Goal: Task Accomplishment & Management: Complete application form

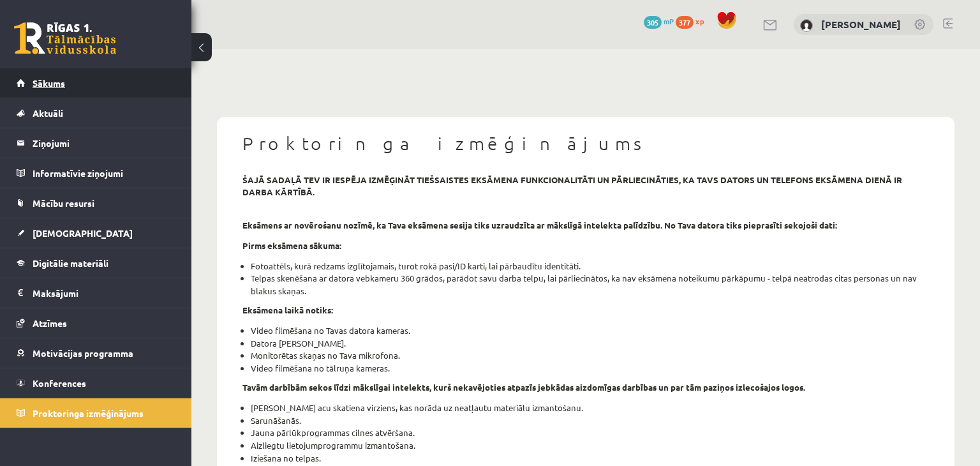
click at [112, 77] on link "Sākums" at bounding box center [96, 82] width 159 height 29
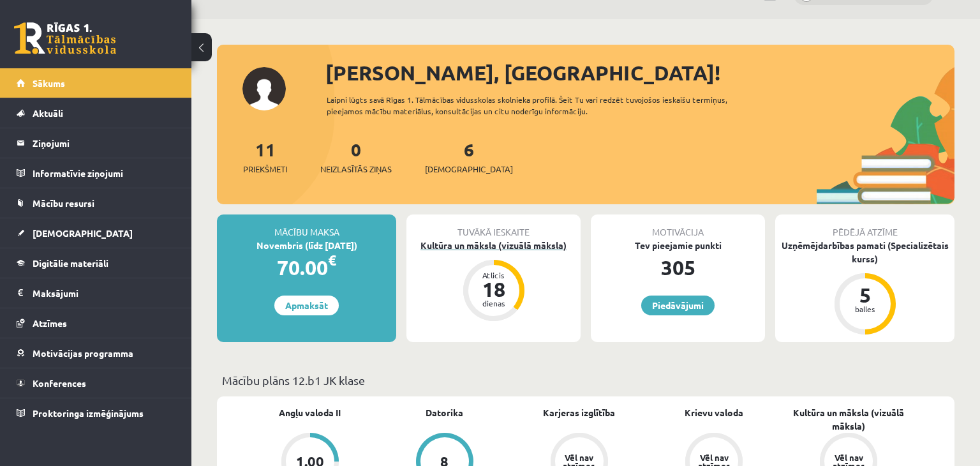
scroll to position [36, 0]
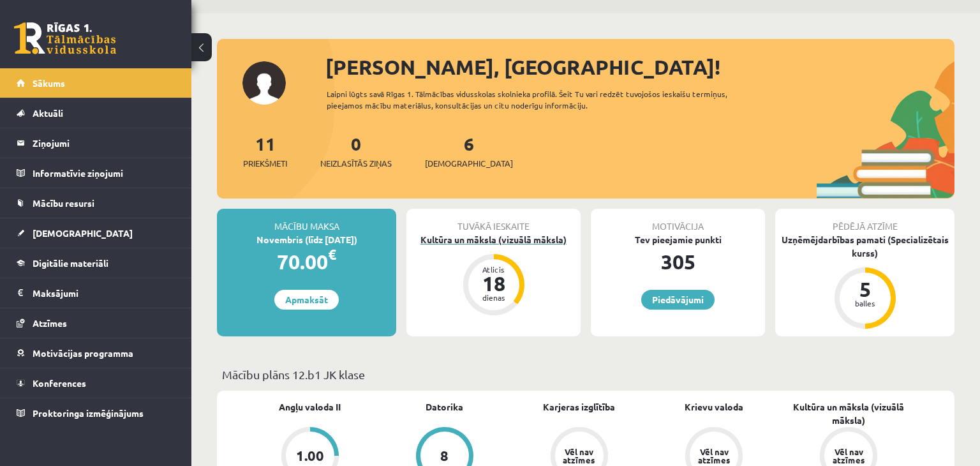
click at [525, 240] on div "Kultūra un māksla (vizuālā māksla)" at bounding box center [494, 239] width 174 height 13
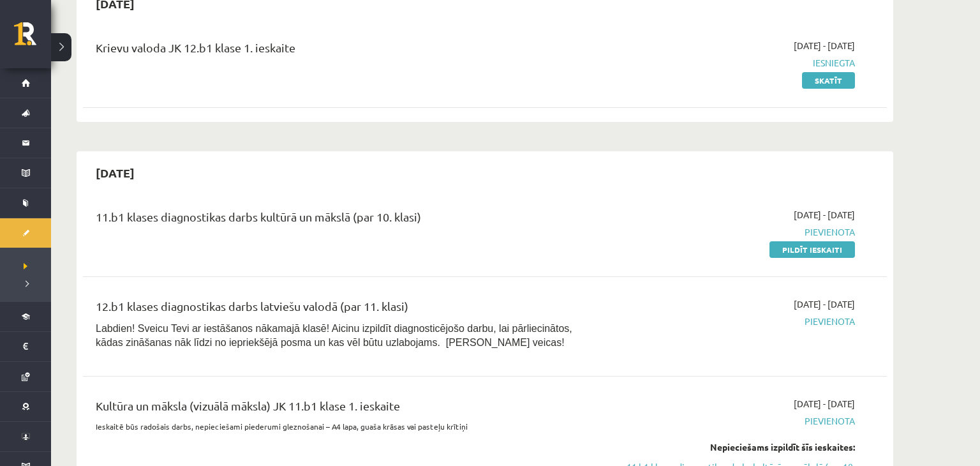
scroll to position [143, 0]
click at [819, 250] on link "Pildīt ieskaiti" at bounding box center [813, 250] width 86 height 17
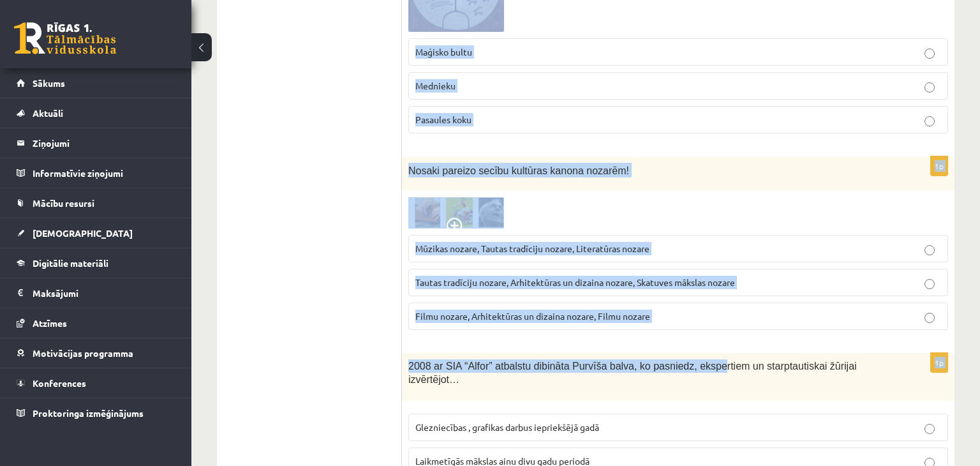
scroll to position [5162, 0]
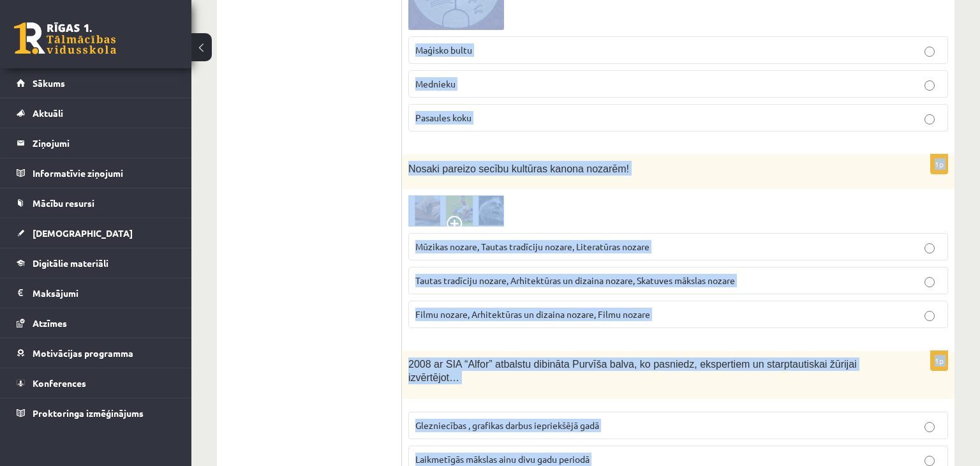
drag, startPoint x: 405, startPoint y: 94, endPoint x: 689, endPoint y: 402, distance: 419.1
copy form "Loremi dolorsi ametcon! Adipiscing el seddoeiu temporinci utlabo. Etdolorema al…"
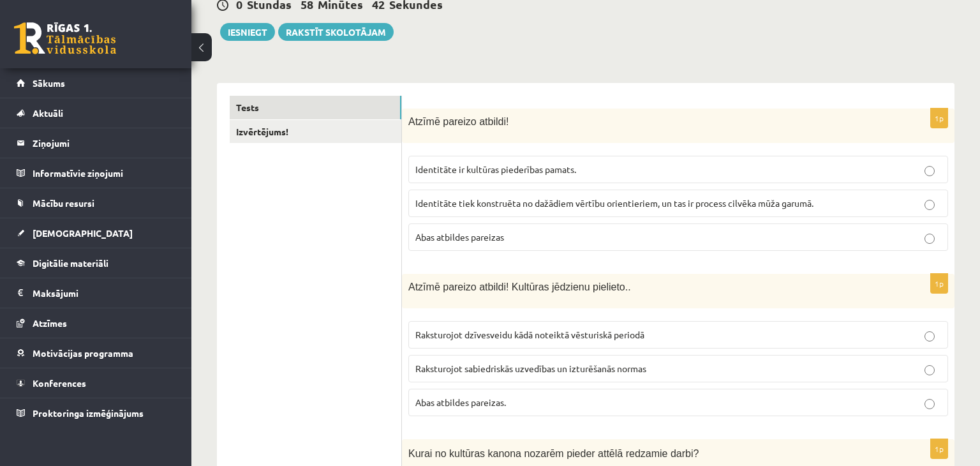
scroll to position [134, 0]
click at [496, 227] on label "Abas atbildes pareizas" at bounding box center [678, 236] width 540 height 27
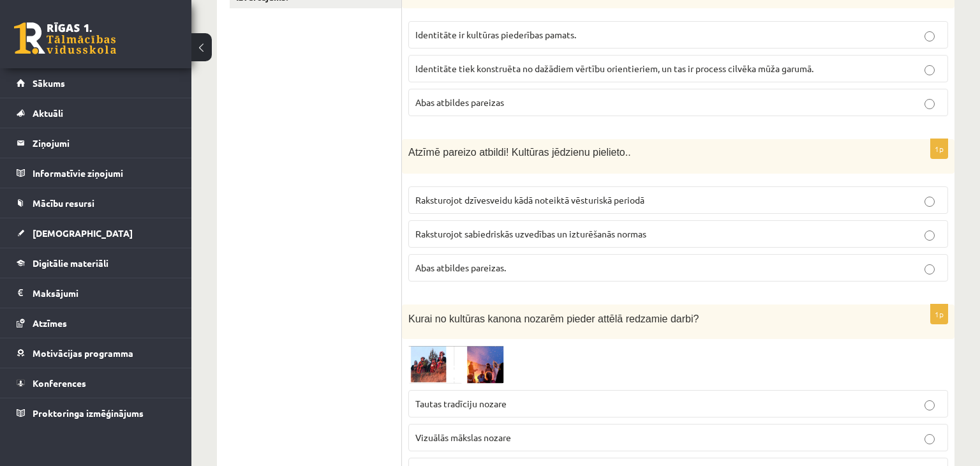
scroll to position [278, 0]
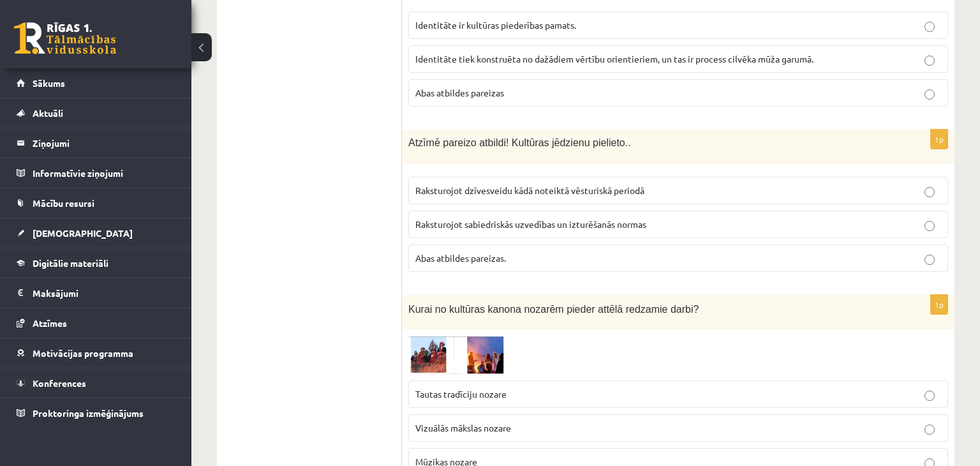
click at [509, 258] on p "Abas atbildes pareizas." at bounding box center [678, 257] width 526 height 13
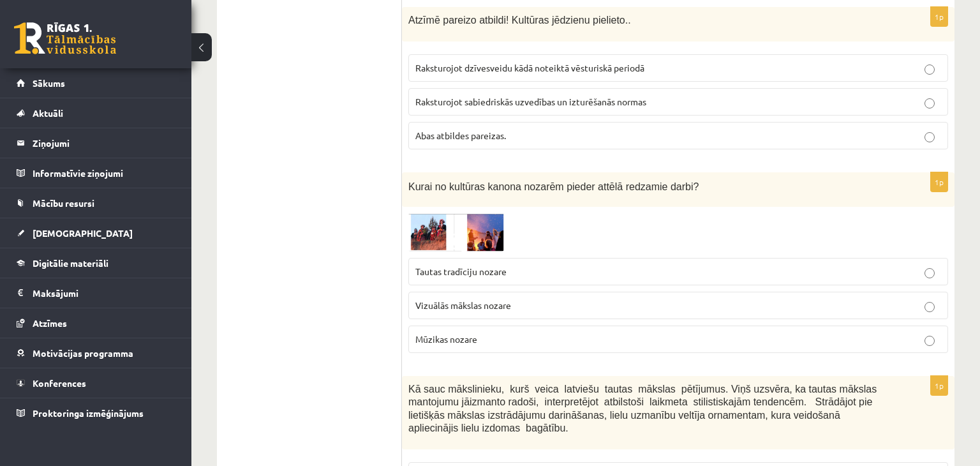
scroll to position [421, 0]
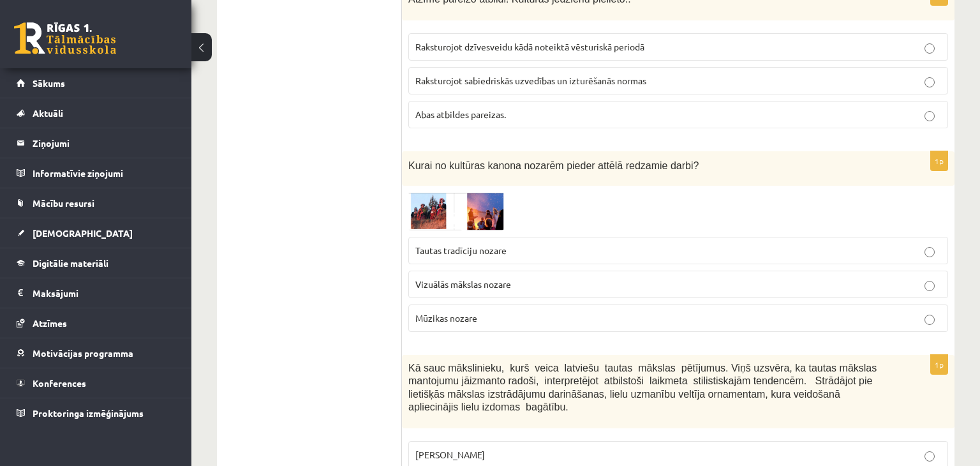
click at [435, 198] on img at bounding box center [456, 211] width 96 height 38
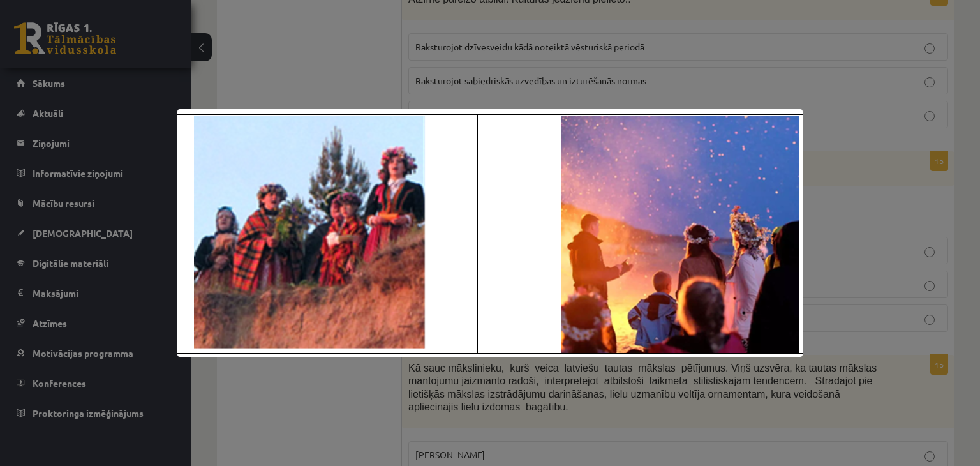
click at [646, 68] on div at bounding box center [490, 233] width 980 height 466
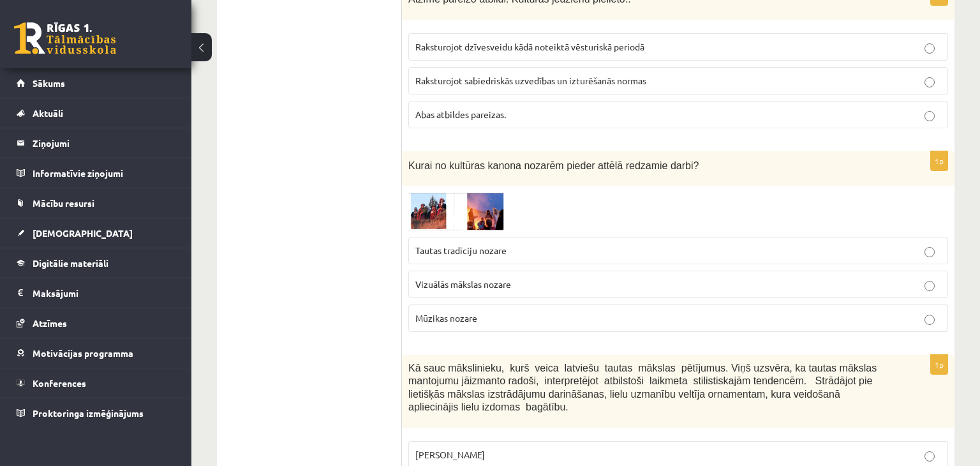
click at [545, 250] on p "Tautas tradīciju nozare" at bounding box center [678, 250] width 526 height 13
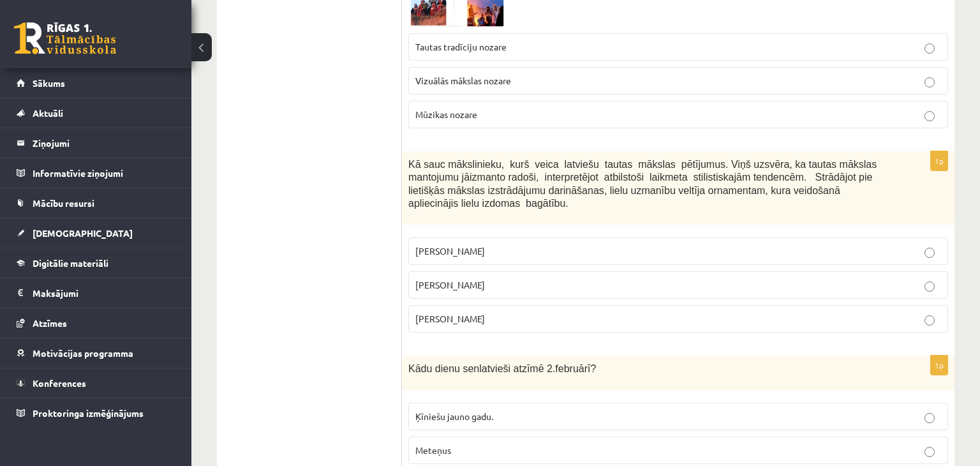
scroll to position [625, 0]
click at [487, 237] on label "Ansis Cīrulis" at bounding box center [678, 250] width 540 height 27
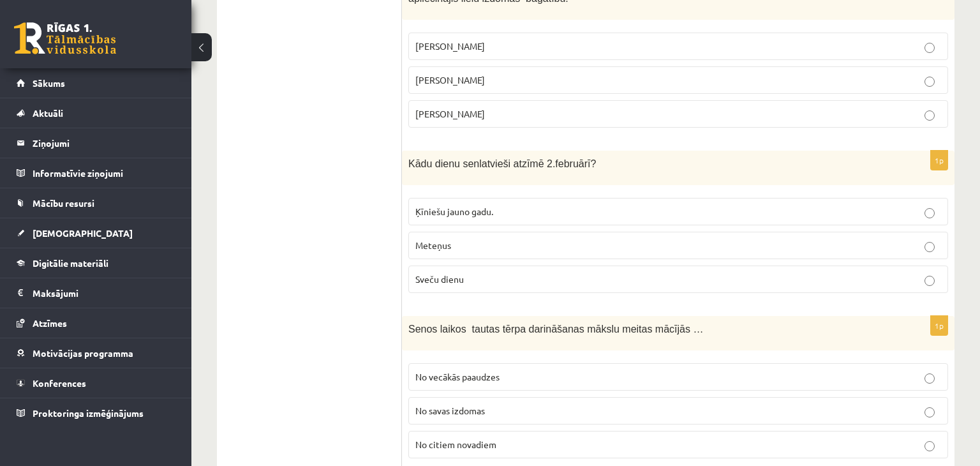
scroll to position [832, 0]
click at [460, 264] on label "Sveču dienu" at bounding box center [678, 277] width 540 height 27
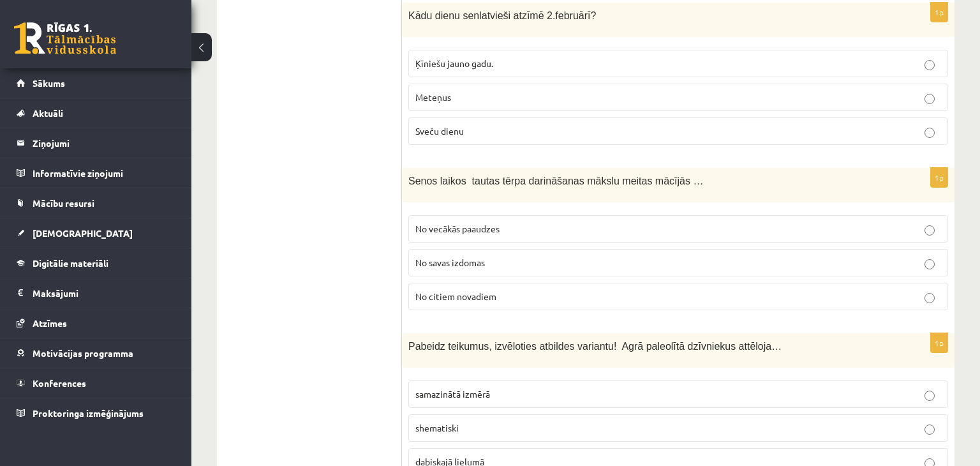
scroll to position [987, 0]
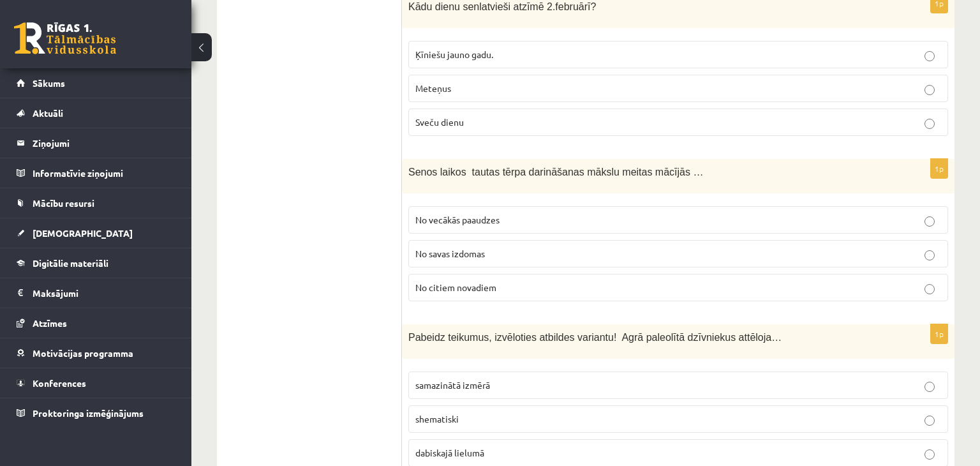
click at [560, 213] on p "No vecākās paaudzes" at bounding box center [678, 219] width 526 height 13
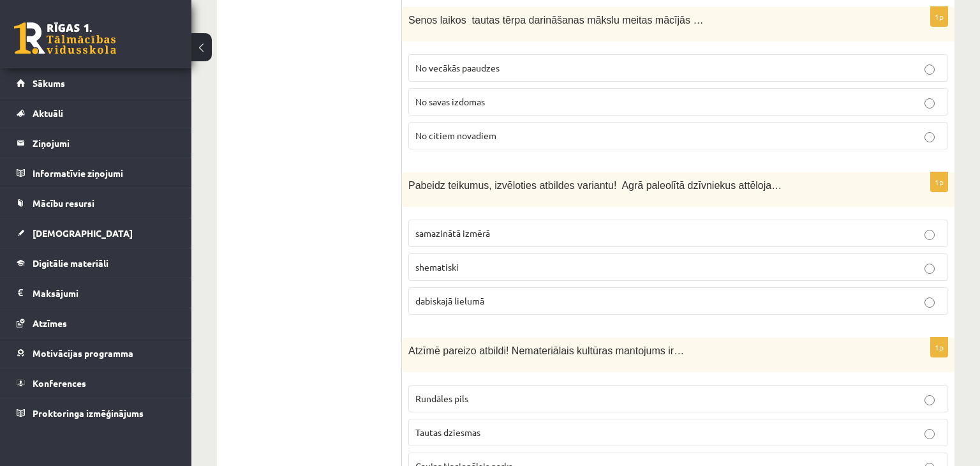
scroll to position [1148, 0]
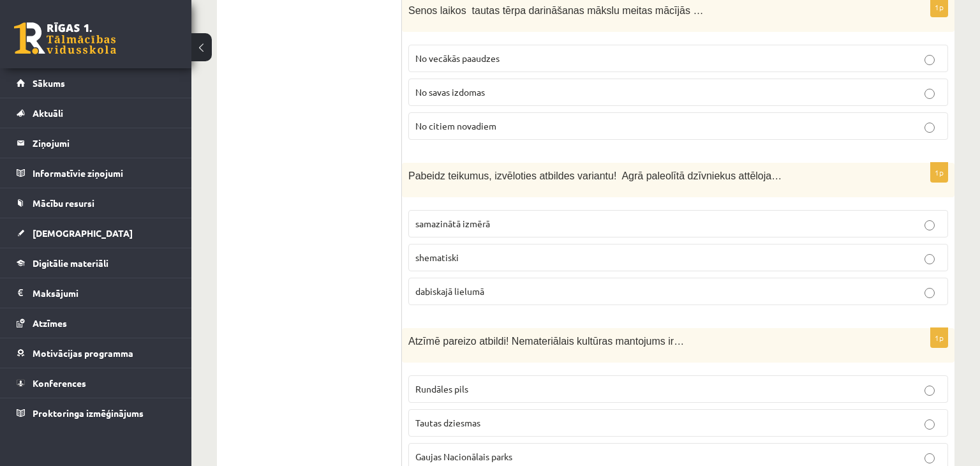
click at [447, 251] on span "shematiski" at bounding box center [436, 256] width 43 height 11
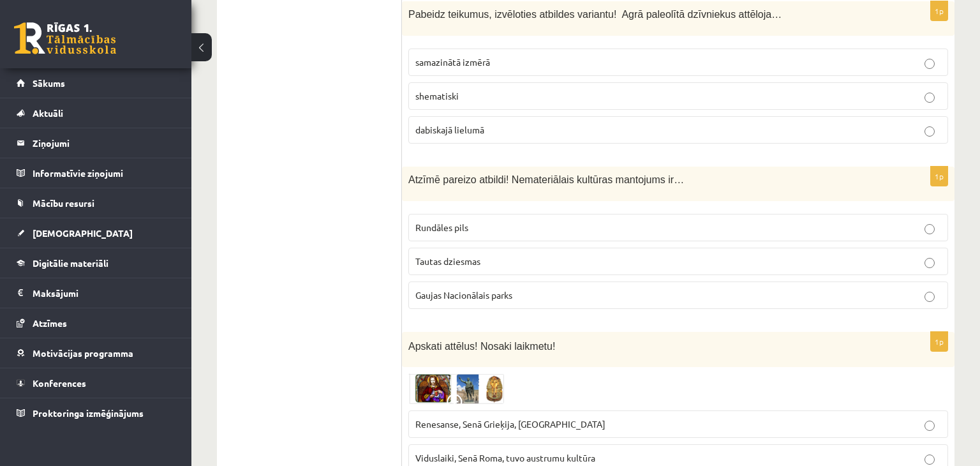
scroll to position [1321, 0]
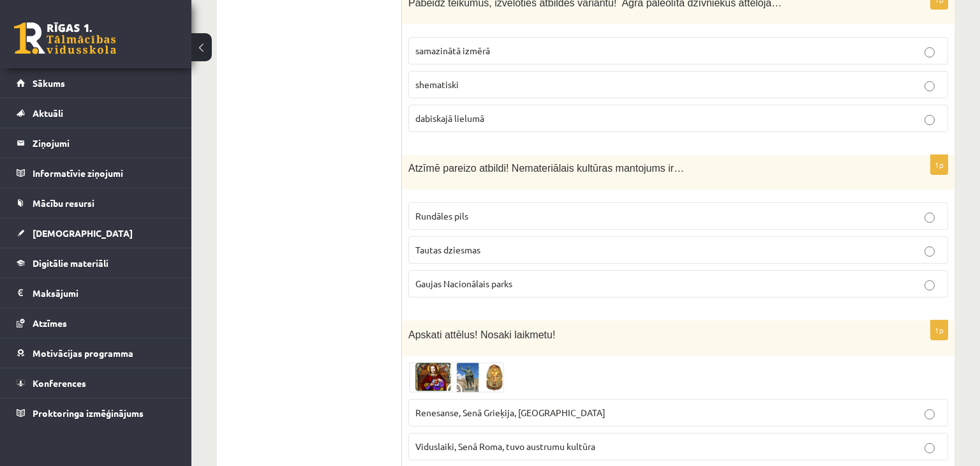
click at [499, 243] on p "Tautas dziesmas" at bounding box center [678, 249] width 526 height 13
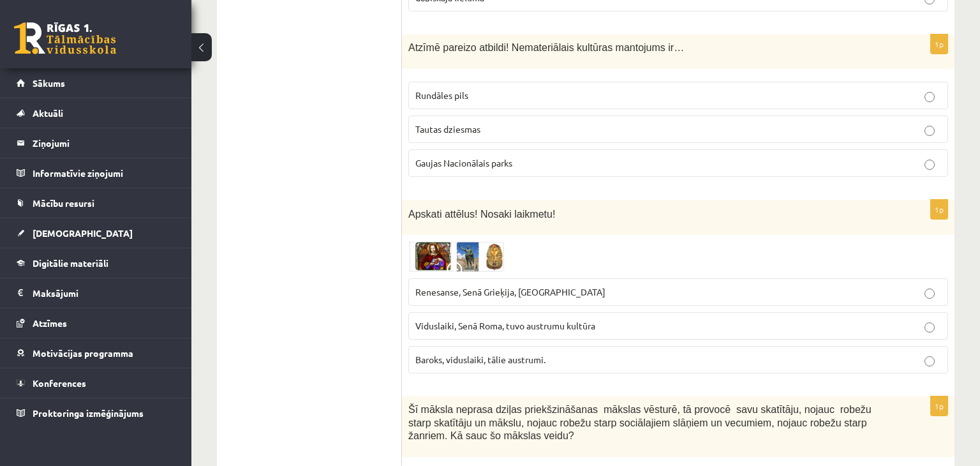
scroll to position [1442, 0]
click at [493, 241] on img at bounding box center [456, 256] width 96 height 31
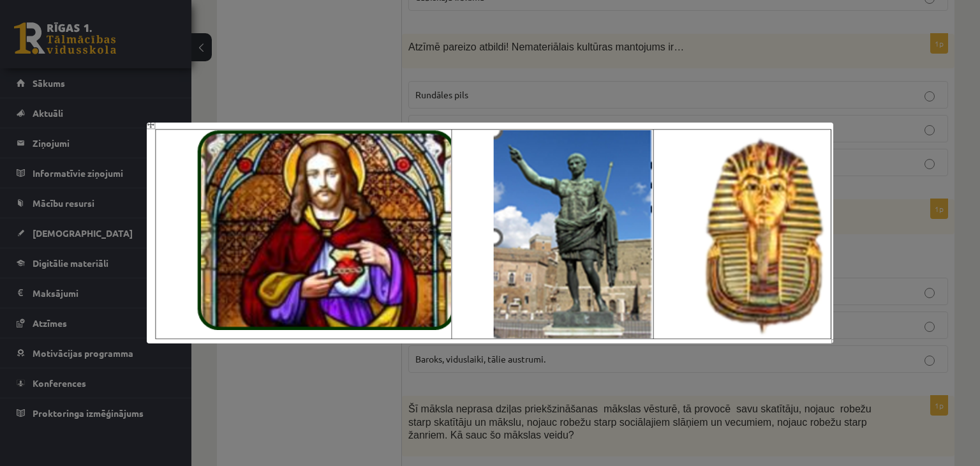
click at [546, 73] on div at bounding box center [490, 233] width 980 height 466
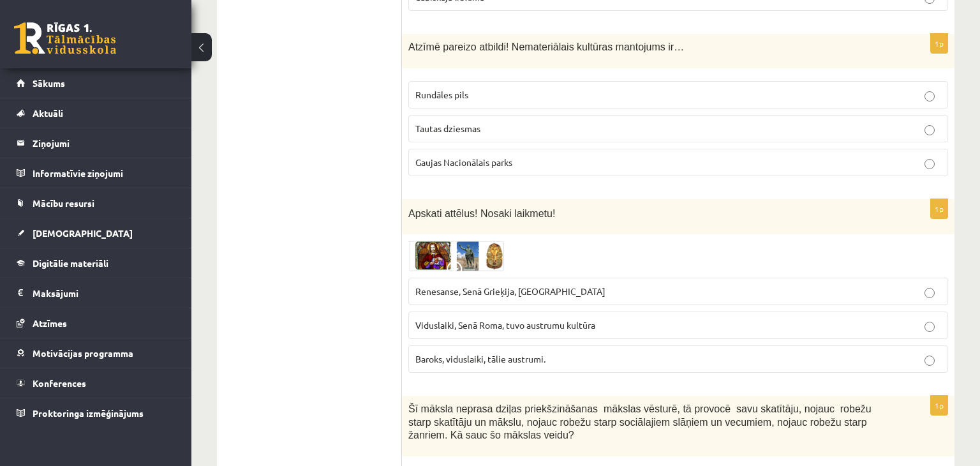
click at [514, 285] on span "Renesanse, Senā Grieķija, Ēģipte" at bounding box center [510, 290] width 190 height 11
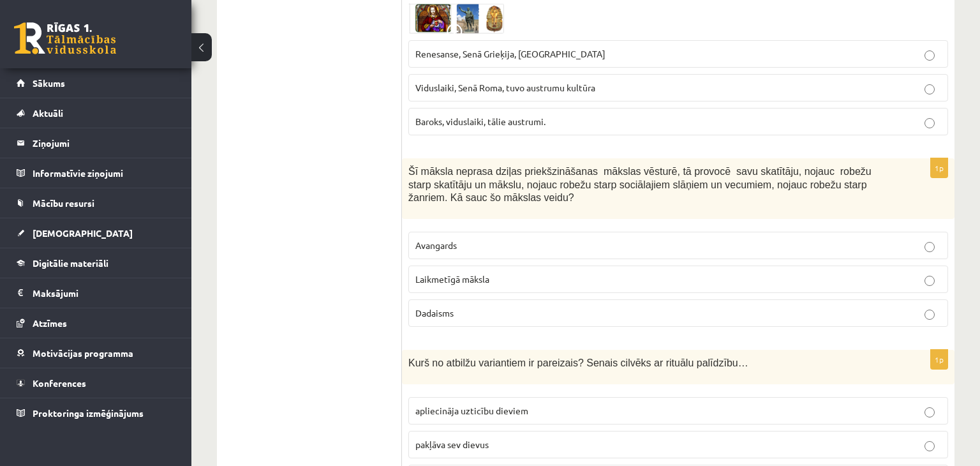
scroll to position [1695, 0]
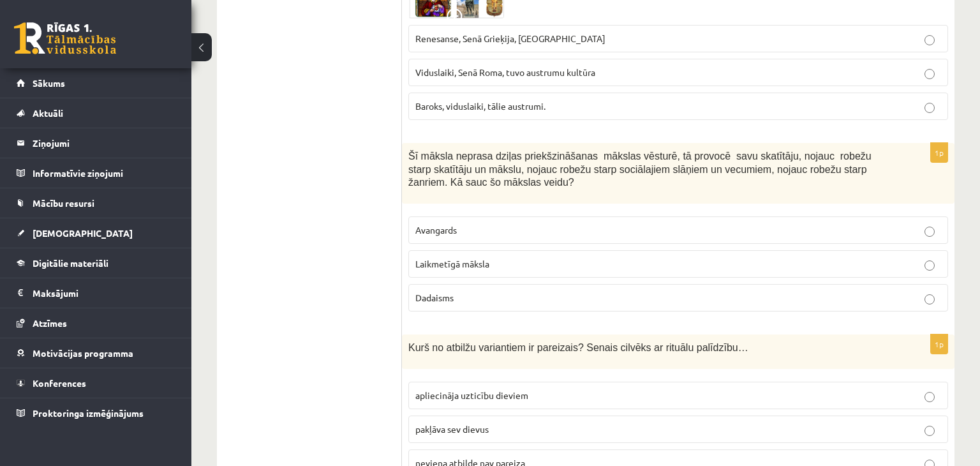
click at [491, 250] on label "Laikmetīgā māksla" at bounding box center [678, 263] width 540 height 27
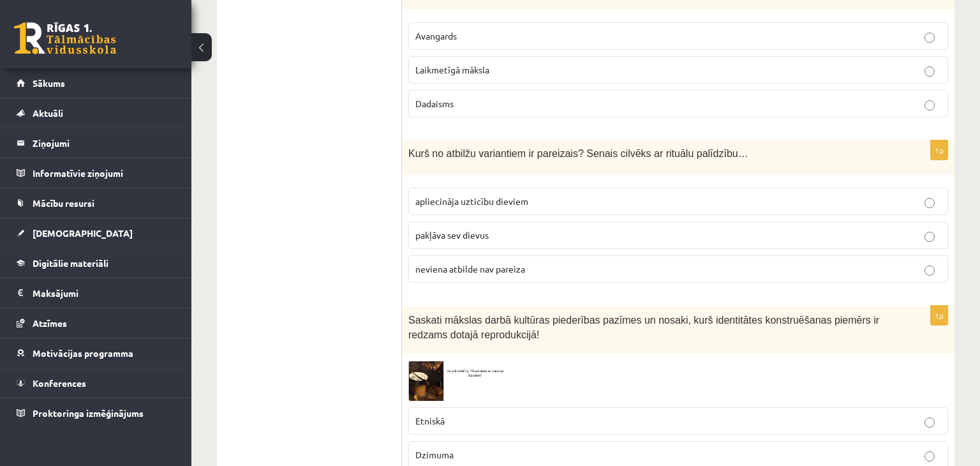
scroll to position [1898, 0]
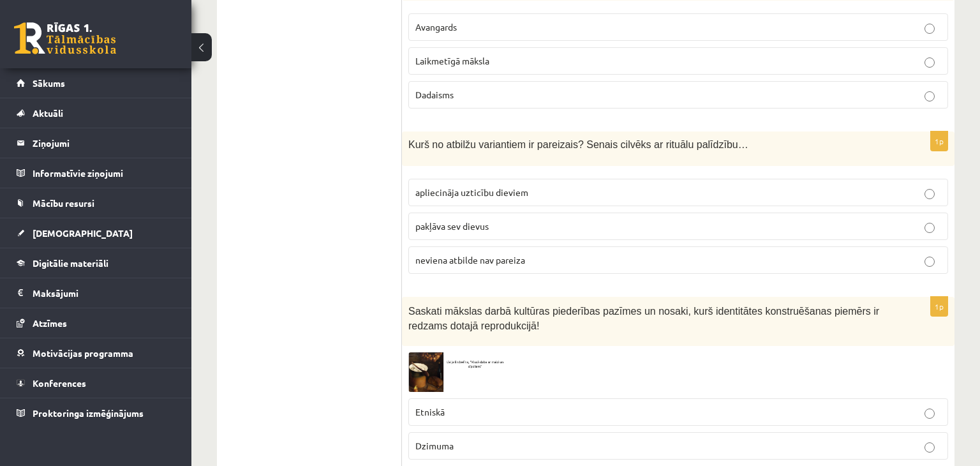
click at [475, 186] on span "apliecināja uzticību dieviem" at bounding box center [471, 191] width 113 height 11
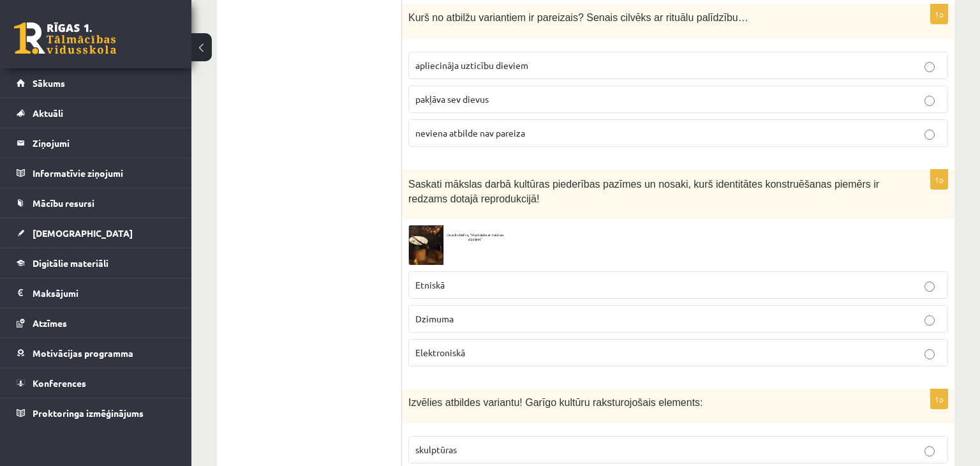
scroll to position [2027, 0]
click at [434, 223] on img at bounding box center [456, 242] width 96 height 39
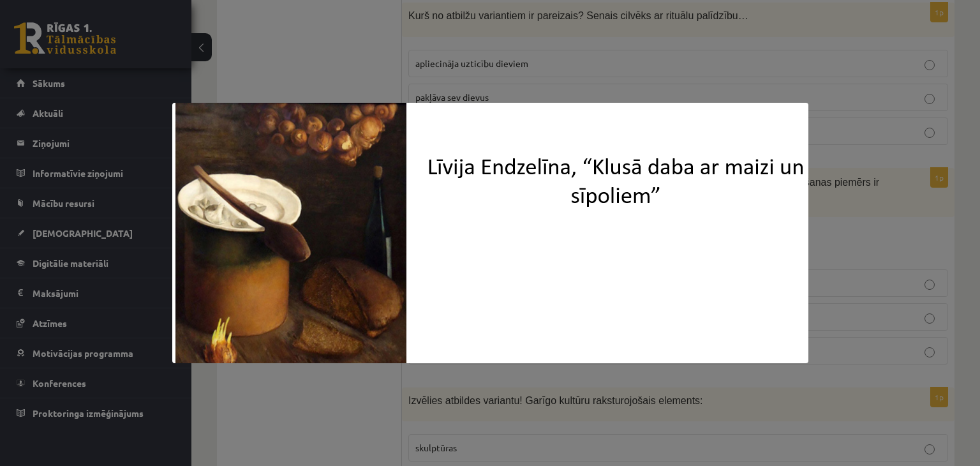
click at [524, 70] on div at bounding box center [490, 233] width 980 height 466
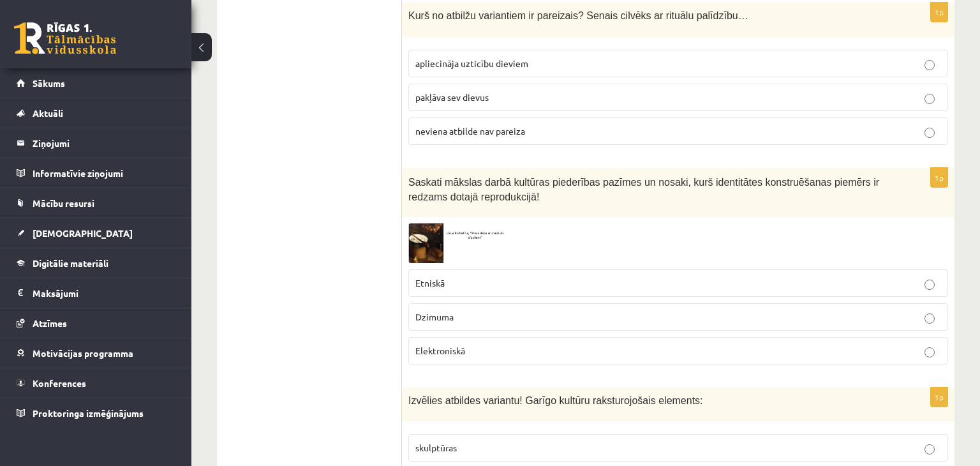
click at [491, 276] on p "Etniskā" at bounding box center [678, 282] width 526 height 13
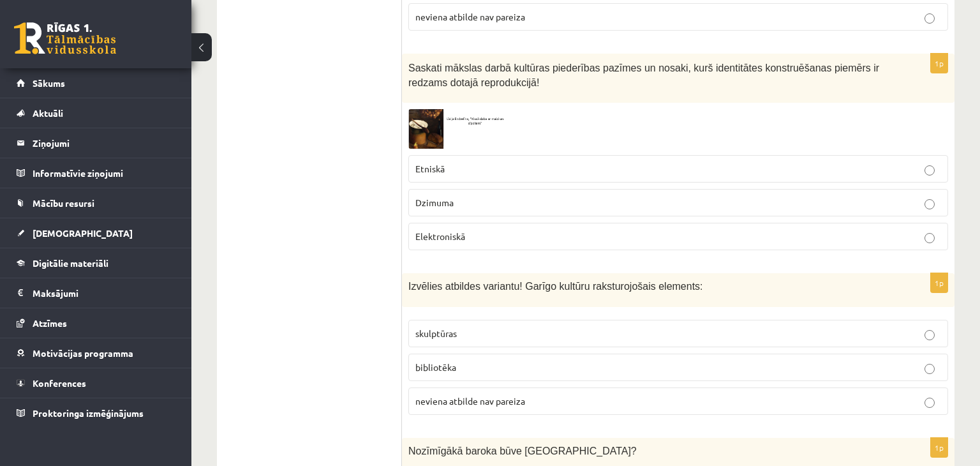
scroll to position [2176, 0]
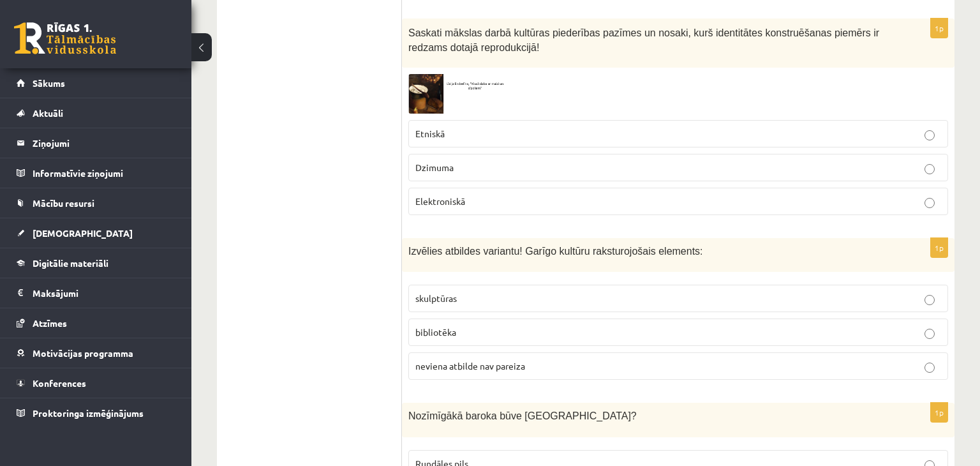
click at [496, 325] on p "bibliotēka" at bounding box center [678, 331] width 526 height 13
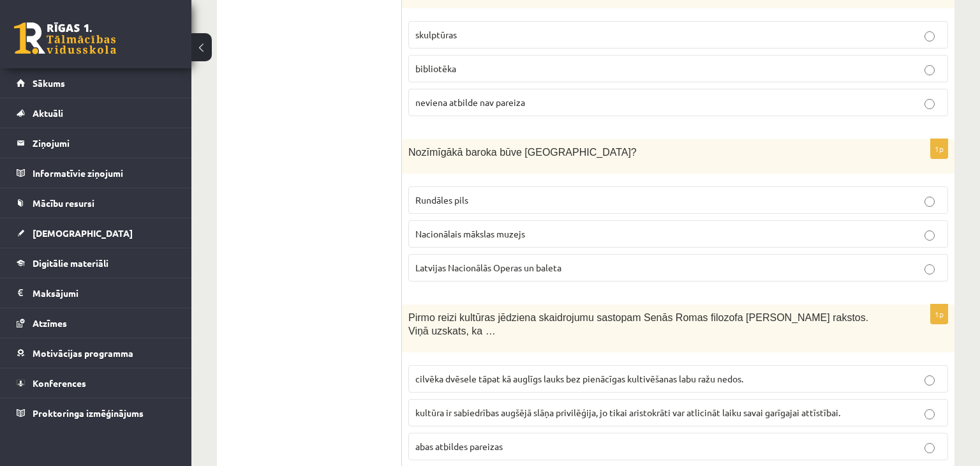
scroll to position [2441, 0]
click at [518, 372] on span "cilvēka dvēsele tāpat kā auglīgs lauks bez pienācīgas kultivēšanas labu ražu ne…" at bounding box center [579, 377] width 328 height 11
click at [482, 186] on label "Rundāles pils" at bounding box center [678, 199] width 540 height 27
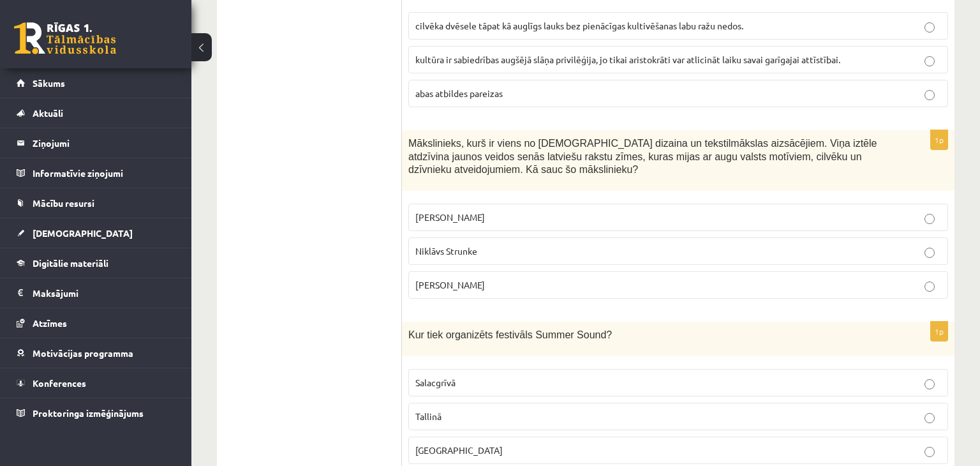
scroll to position [2844, 0]
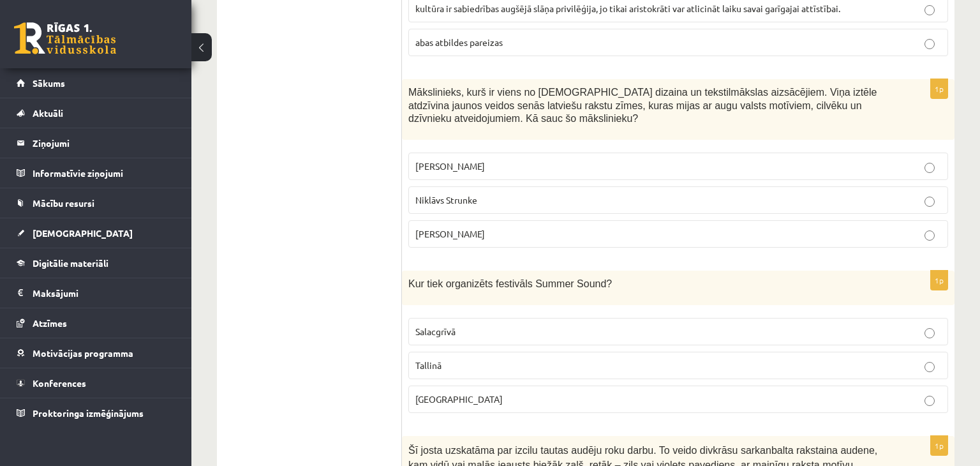
click at [487, 160] on p "Ansis Cīrulis" at bounding box center [678, 166] width 526 height 13
click at [472, 325] on p "Salacgrīvā" at bounding box center [678, 331] width 526 height 13
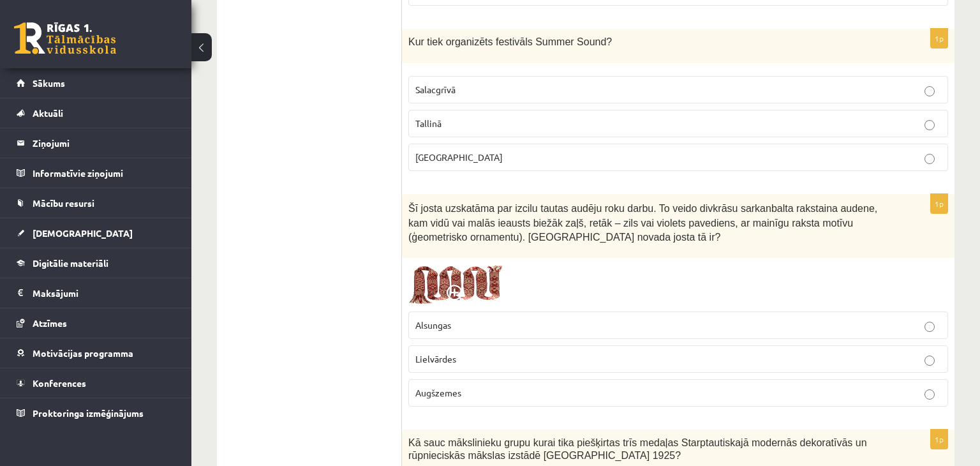
scroll to position [3098, 0]
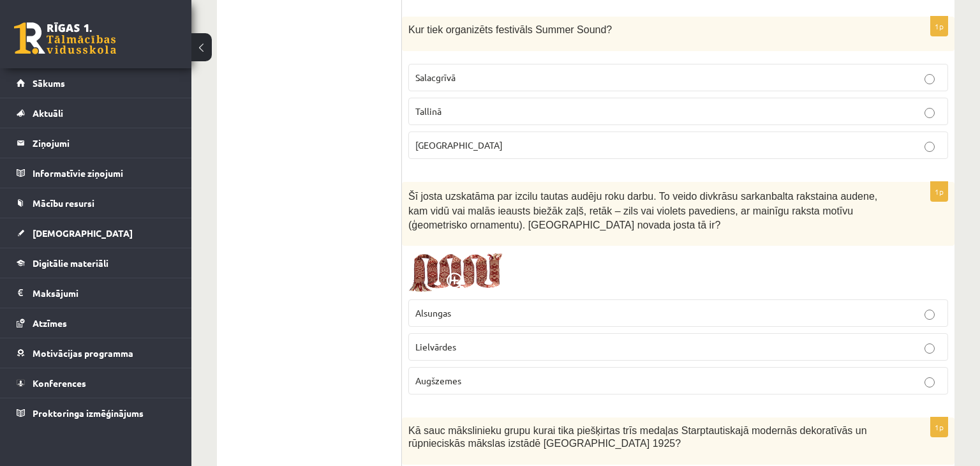
click at [524, 340] on p "Lielvārdes" at bounding box center [678, 346] width 526 height 13
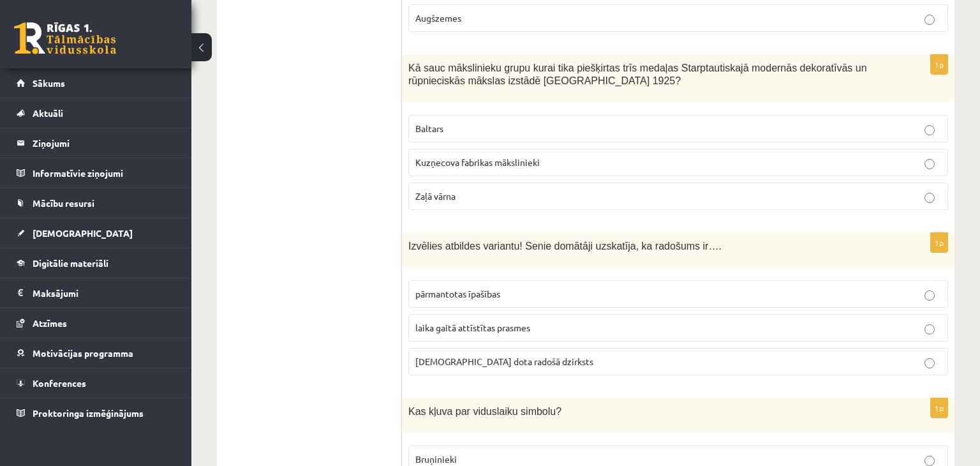
scroll to position [3462, 0]
click at [512, 121] on p "Baltars" at bounding box center [678, 127] width 526 height 13
click at [481, 354] on span "dieva dota radošā dzirksts" at bounding box center [504, 359] width 178 height 11
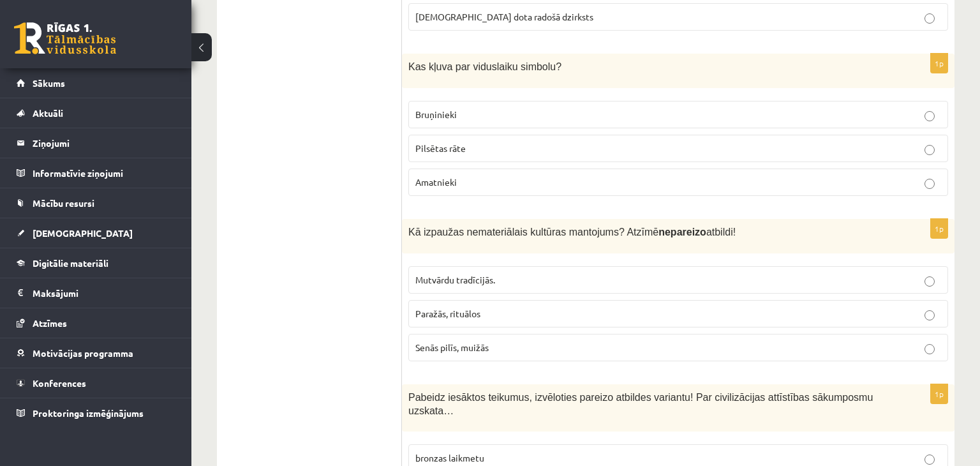
scroll to position [3824, 0]
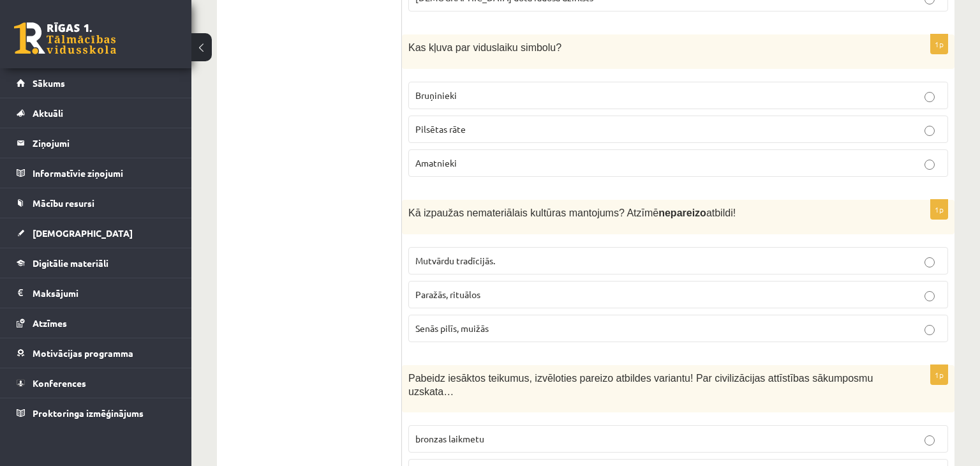
click at [497, 123] on p "Pilsētas rāte" at bounding box center [678, 129] width 526 height 13
click at [487, 322] on p "Senās pilīs, muižās" at bounding box center [678, 328] width 526 height 13
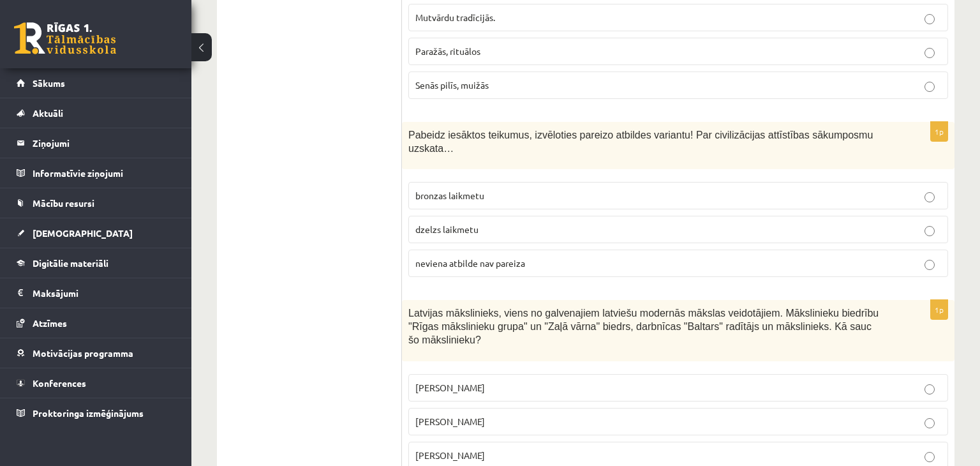
scroll to position [4095, 0]
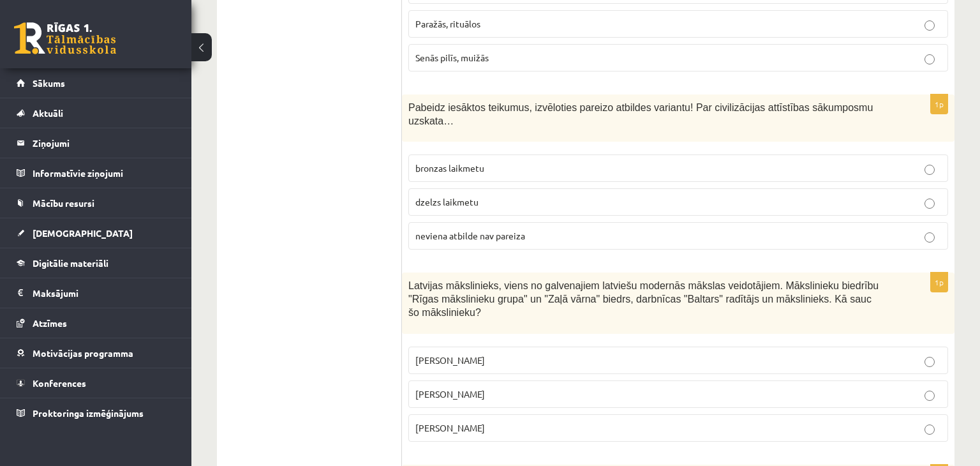
click at [541, 161] on p "bronzas laikmetu" at bounding box center [678, 167] width 526 height 13
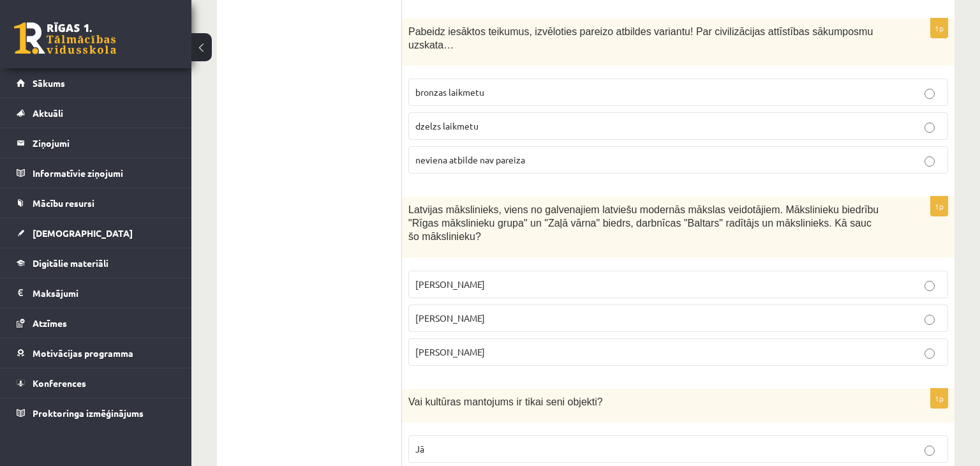
scroll to position [4171, 0]
click at [509, 304] on label "Romāns Suta" at bounding box center [678, 317] width 540 height 27
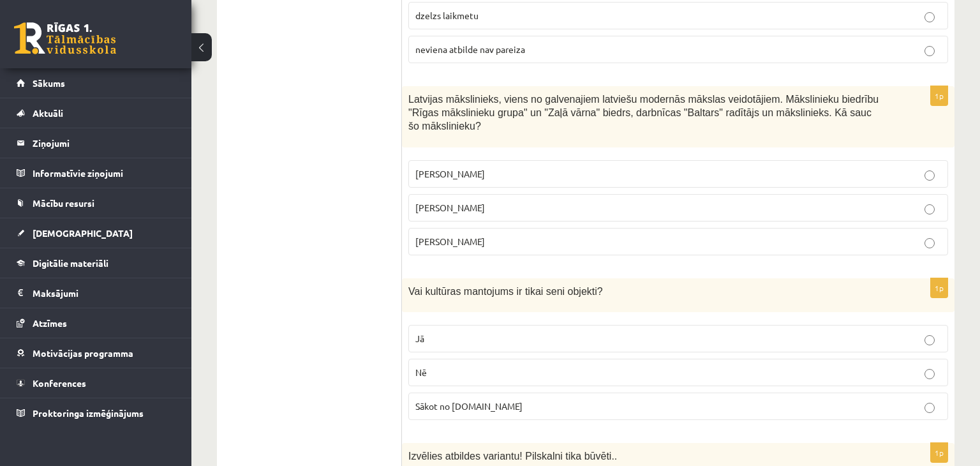
click at [547, 366] on p "Nē" at bounding box center [678, 372] width 526 height 13
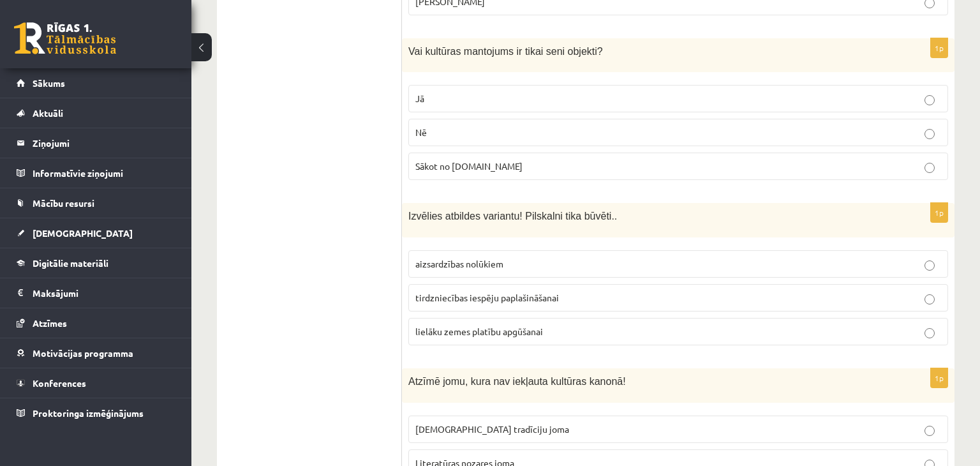
scroll to position [4544, 0]
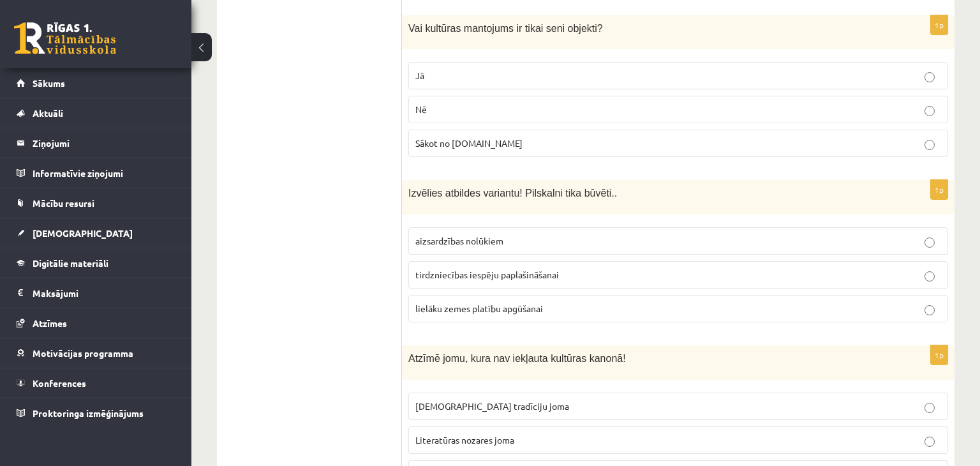
click at [555, 234] on p "aizsardzības nolūkiem" at bounding box center [678, 240] width 526 height 13
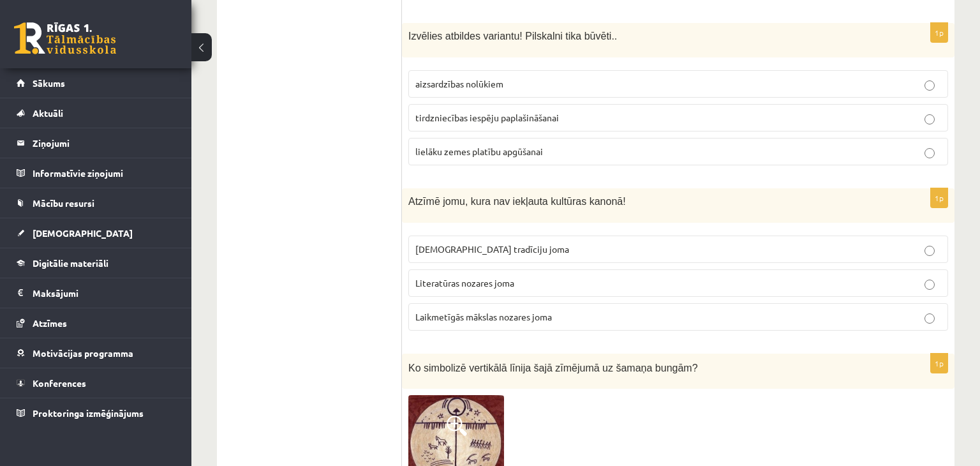
scroll to position [4704, 0]
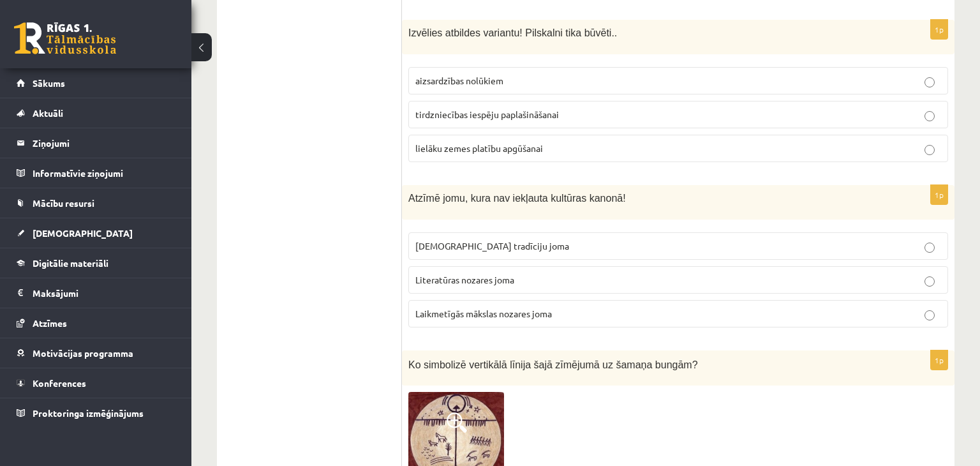
click at [480, 308] on span "Laikmetīgās mākslas nozares joma" at bounding box center [483, 313] width 137 height 11
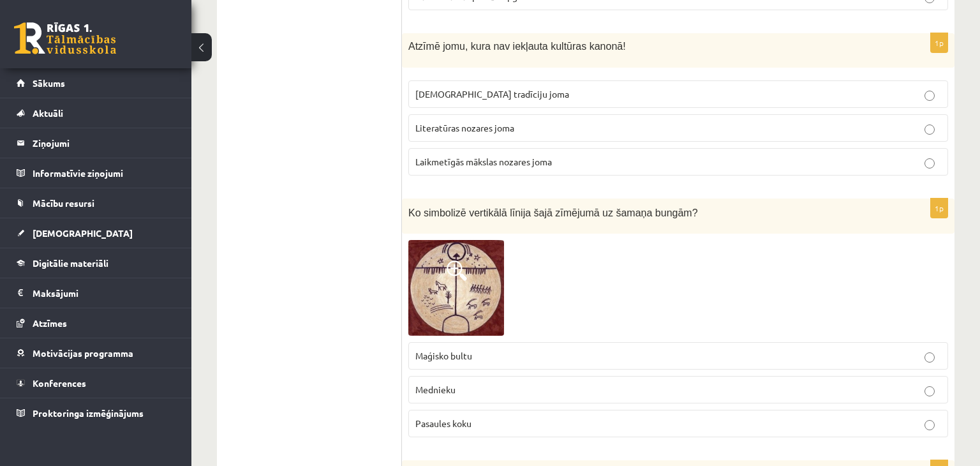
scroll to position [4860, 0]
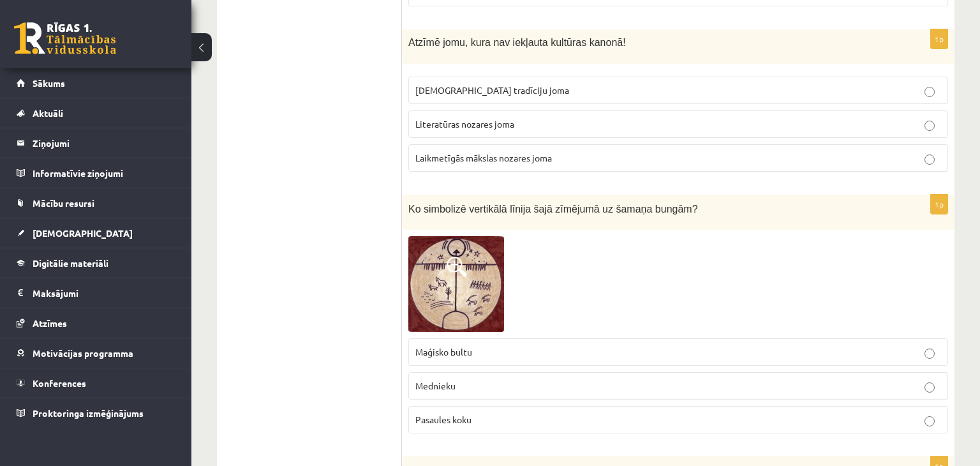
click at [474, 413] on p "Pasaules koku" at bounding box center [678, 419] width 526 height 13
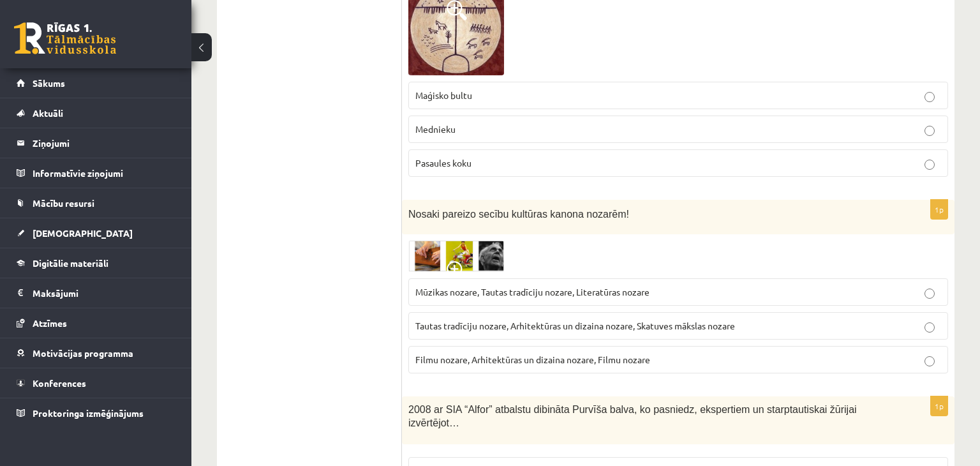
scroll to position [5118, 0]
click at [429, 239] on img at bounding box center [456, 254] width 96 height 31
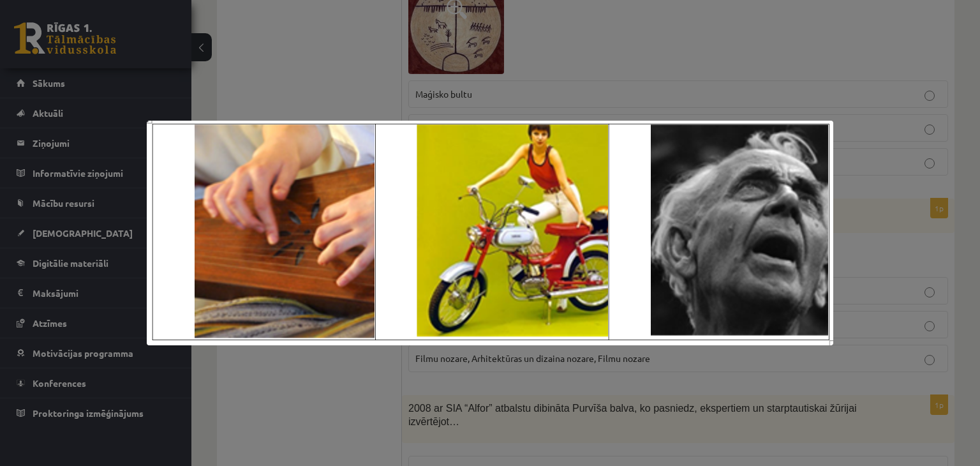
click at [551, 58] on div at bounding box center [490, 233] width 980 height 466
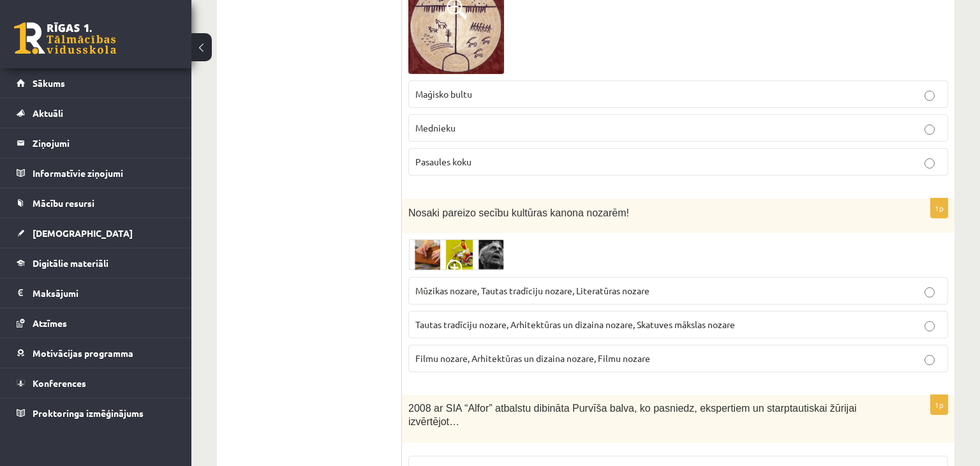
click at [527, 285] on span "Mūzikas nozare, Tautas tradīciju nozare, Literatūras nozare" at bounding box center [532, 290] width 234 height 11
click at [459, 260] on span at bounding box center [457, 270] width 20 height 20
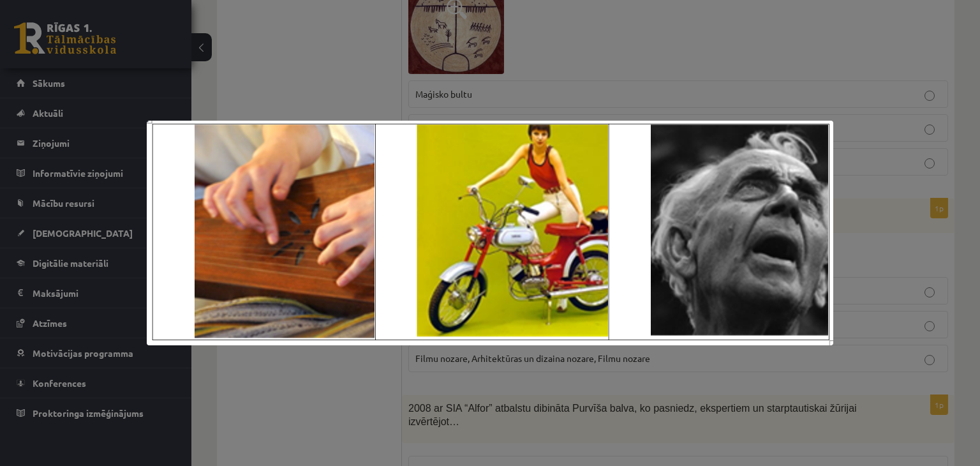
click at [601, 66] on div at bounding box center [490, 233] width 980 height 466
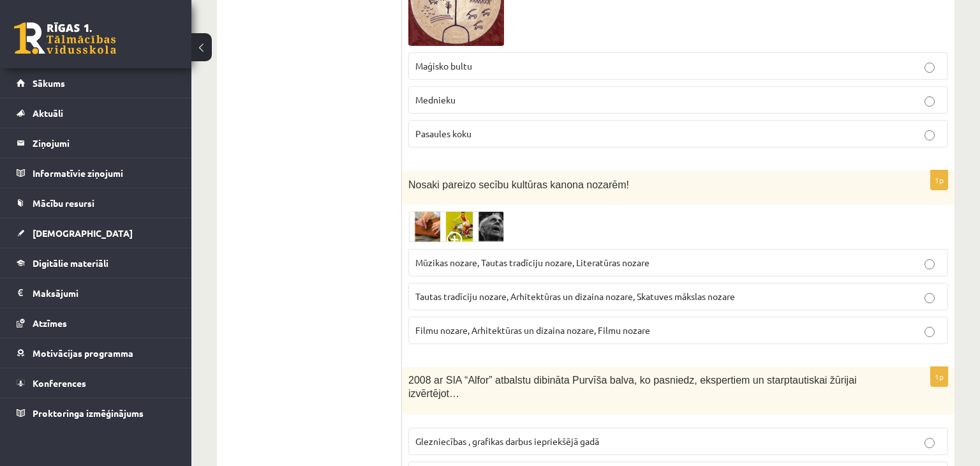
scroll to position [5162, 0]
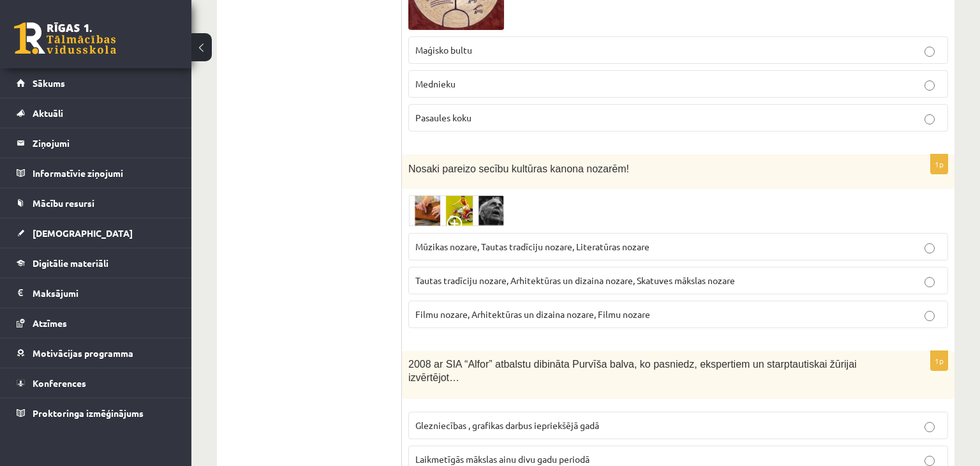
click at [525, 453] on span "Laikmetīgās mākslas ainu divu gadu periodā" at bounding box center [502, 458] width 174 height 11
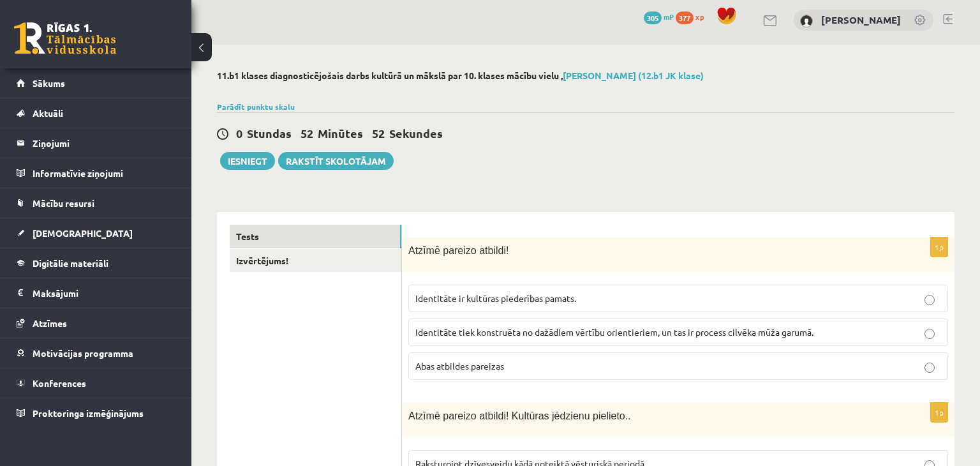
scroll to position [0, 0]
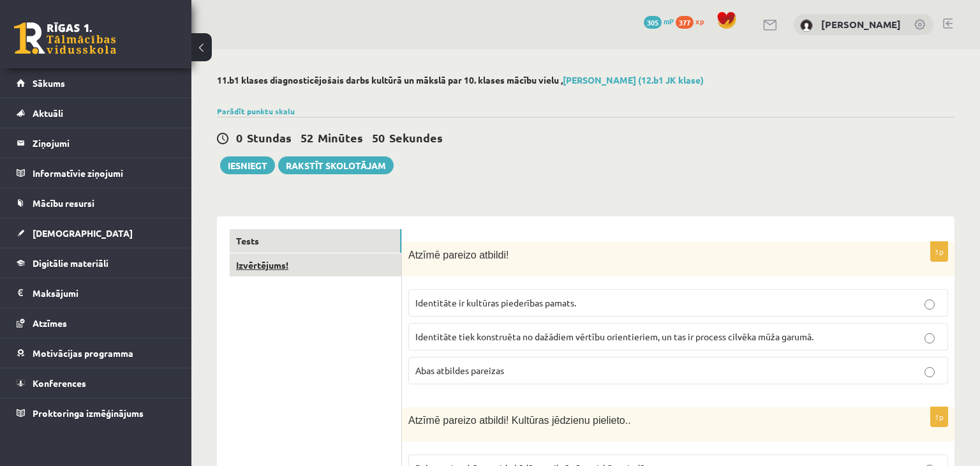
click at [324, 273] on link "Izvērtējums!" at bounding box center [316, 265] width 172 height 24
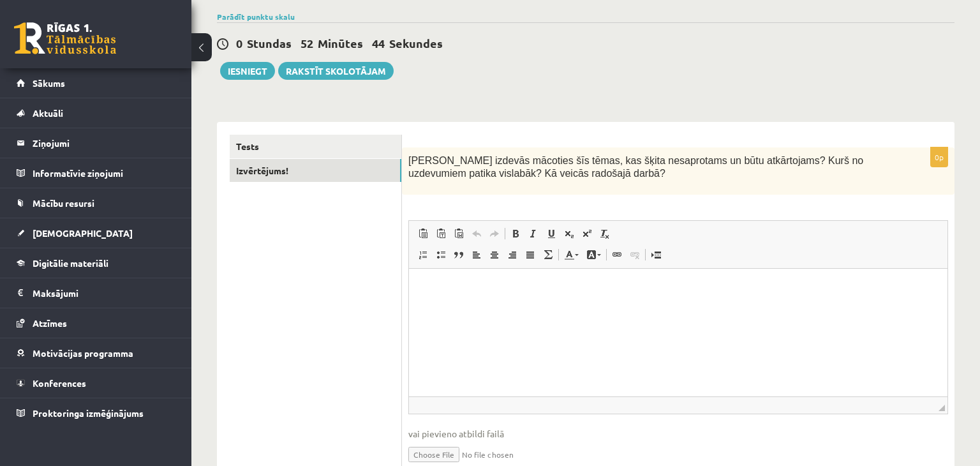
scroll to position [96, 0]
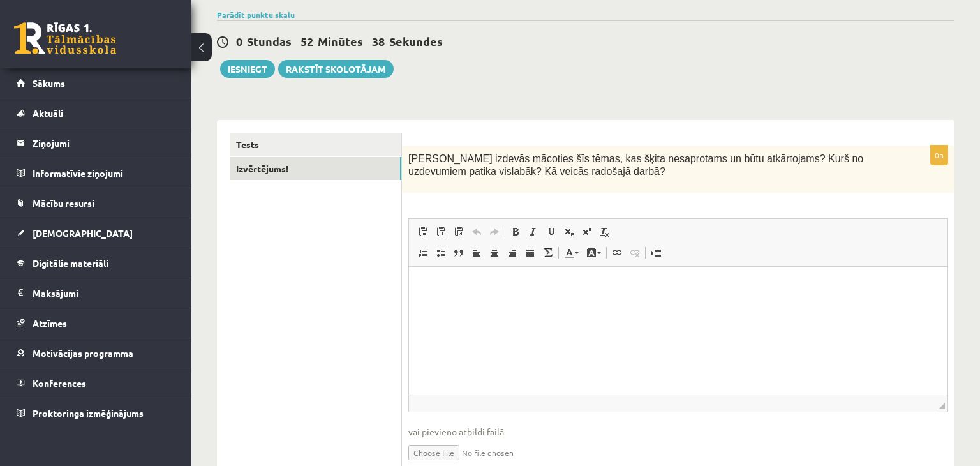
click at [492, 289] on p "Bagātinātā teksta redaktors, wiswyg-editor-user-answer-47433935838040" at bounding box center [678, 286] width 513 height 13
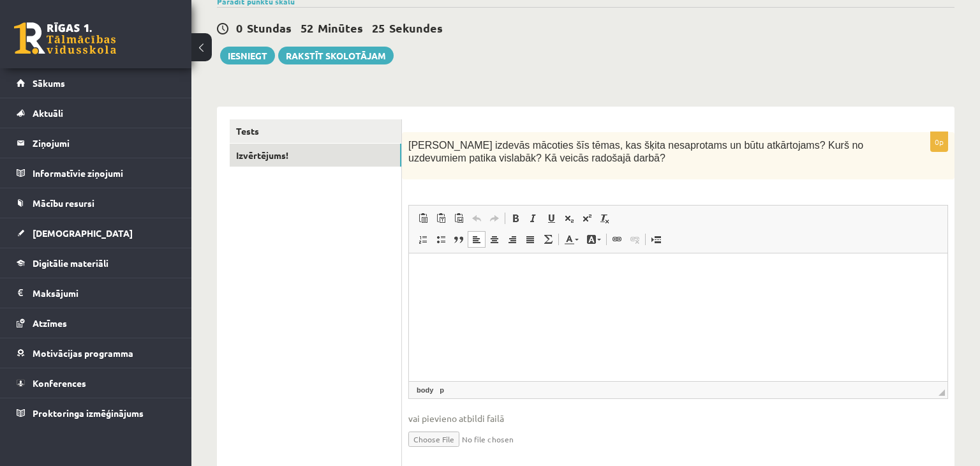
scroll to position [102, 0]
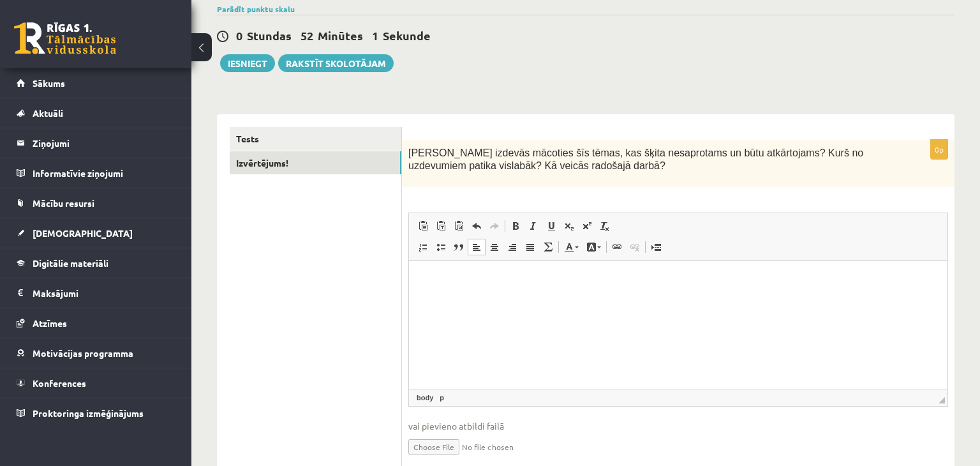
click at [443, 283] on p "Bagātinātā teksta redaktors, wiswyg-editor-user-answer-47433935838040" at bounding box center [678, 280] width 513 height 13
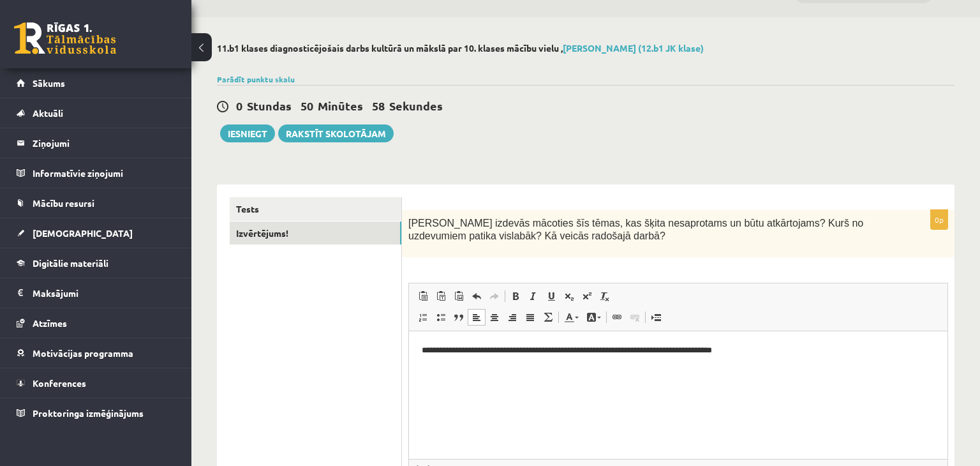
scroll to position [33, 0]
click at [240, 129] on button "Iesniegt" at bounding box center [247, 133] width 55 height 18
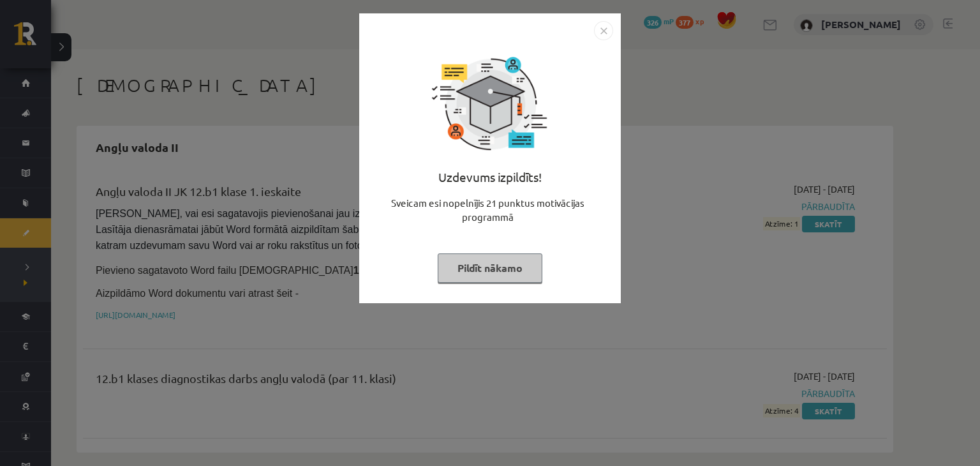
click at [511, 272] on button "Pildīt nākamo" at bounding box center [490, 267] width 105 height 29
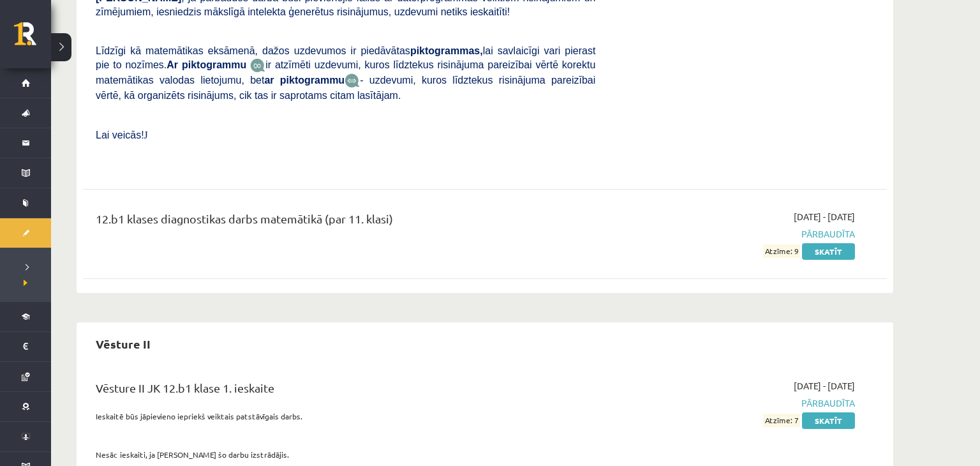
scroll to position [1228, 0]
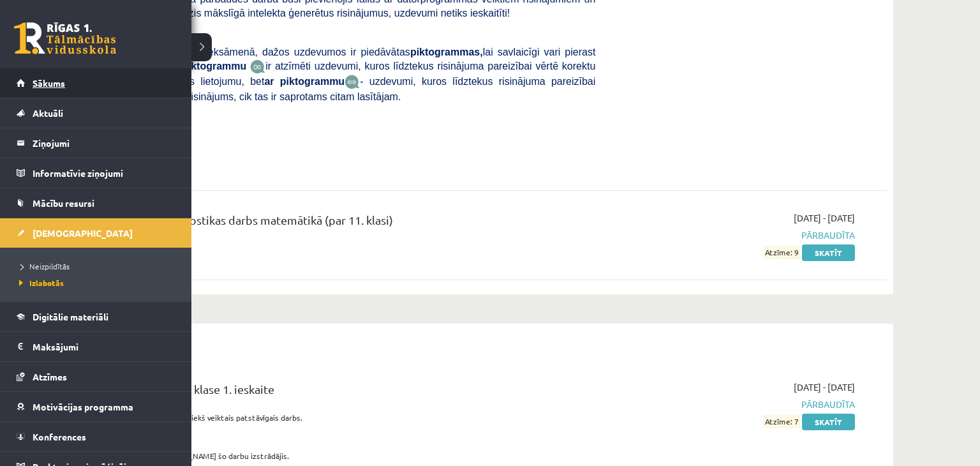
click at [126, 87] on link "Sākums" at bounding box center [96, 82] width 159 height 29
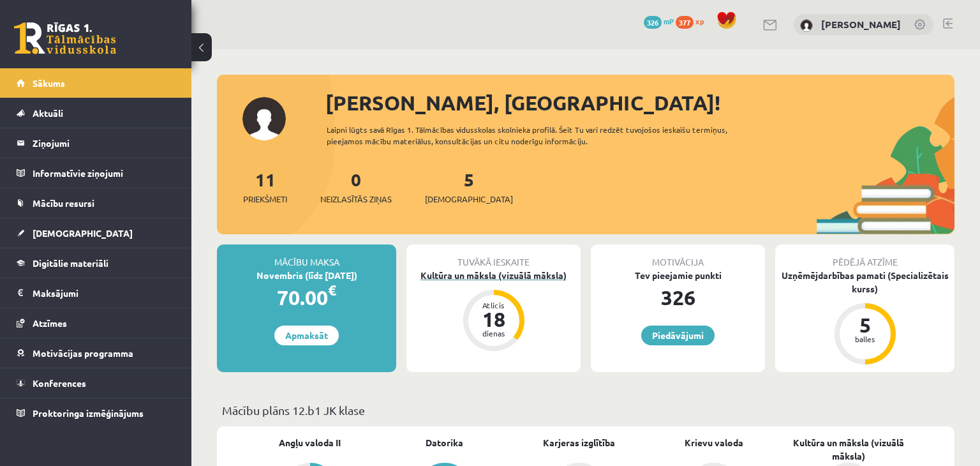
click at [535, 278] on div "Kultūra un māksla (vizuālā māksla)" at bounding box center [494, 275] width 174 height 13
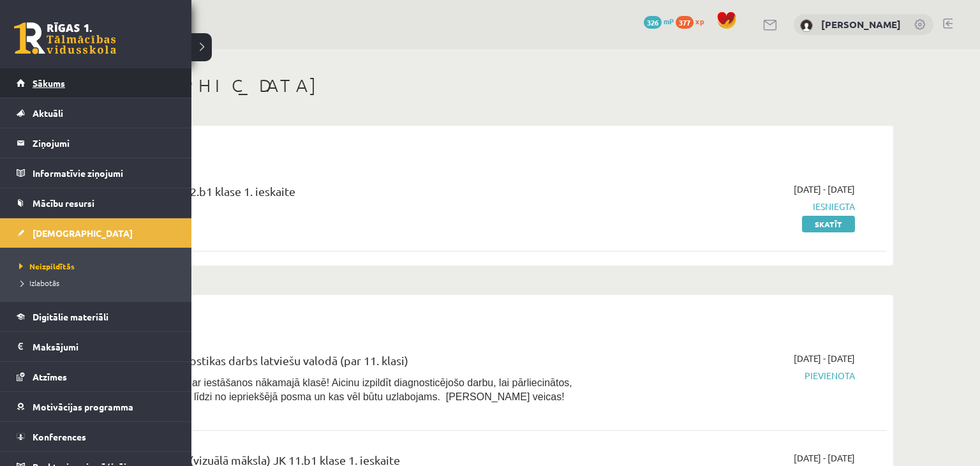
click at [48, 80] on span "Sākums" at bounding box center [49, 82] width 33 height 11
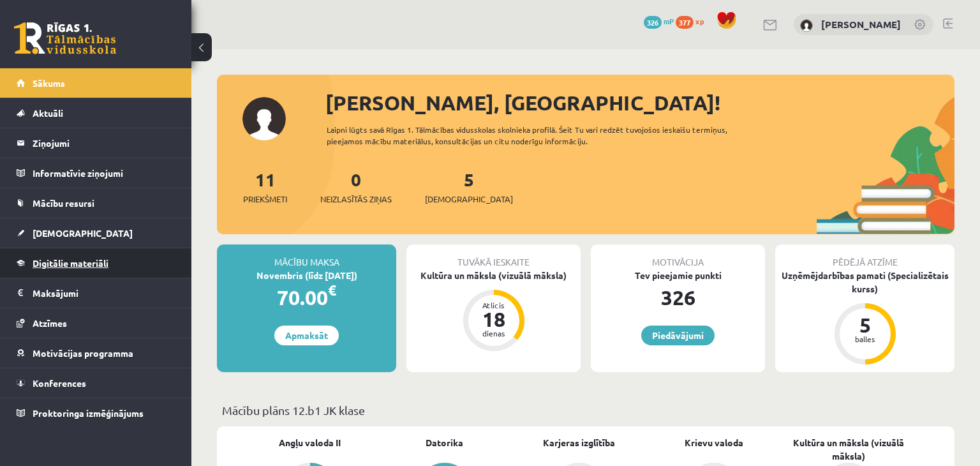
click at [114, 255] on link "Digitālie materiāli" at bounding box center [96, 262] width 159 height 29
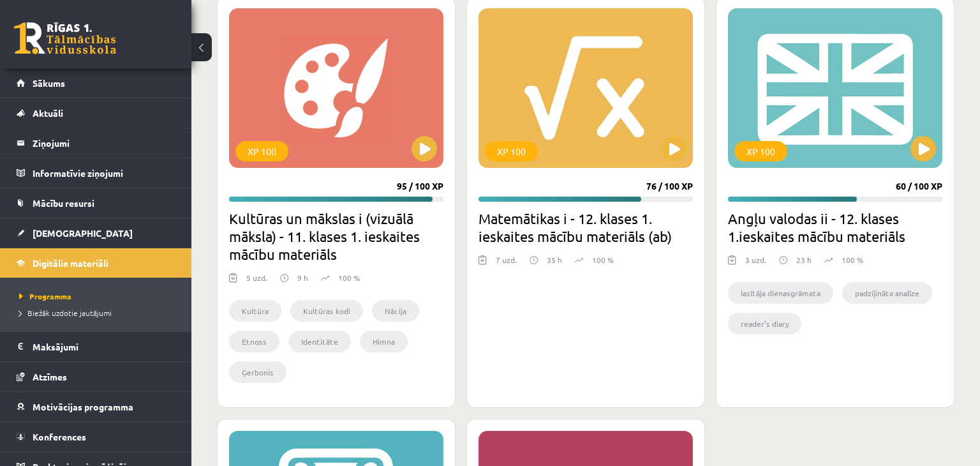
scroll to position [1289, 0]
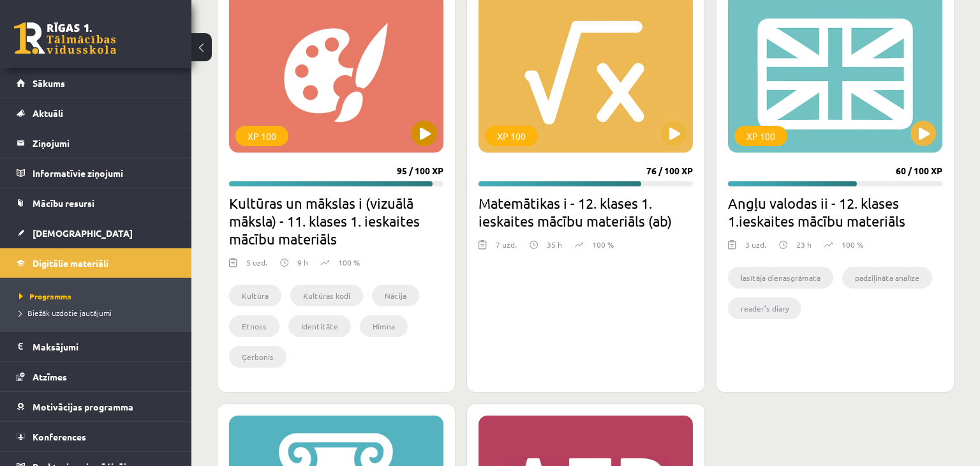
click at [357, 108] on div "XP 100" at bounding box center [336, 73] width 214 height 160
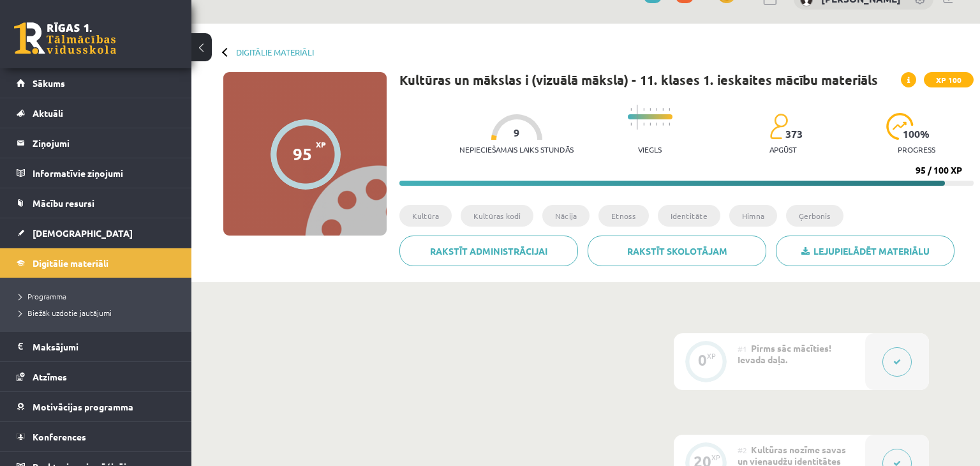
scroll to position [38, 0]
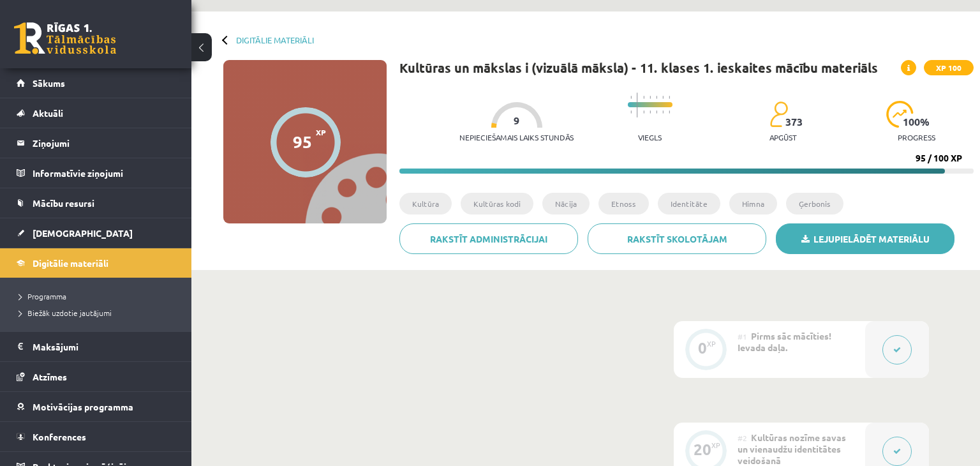
click at [882, 232] on link "Lejupielādēt materiālu" at bounding box center [865, 238] width 179 height 31
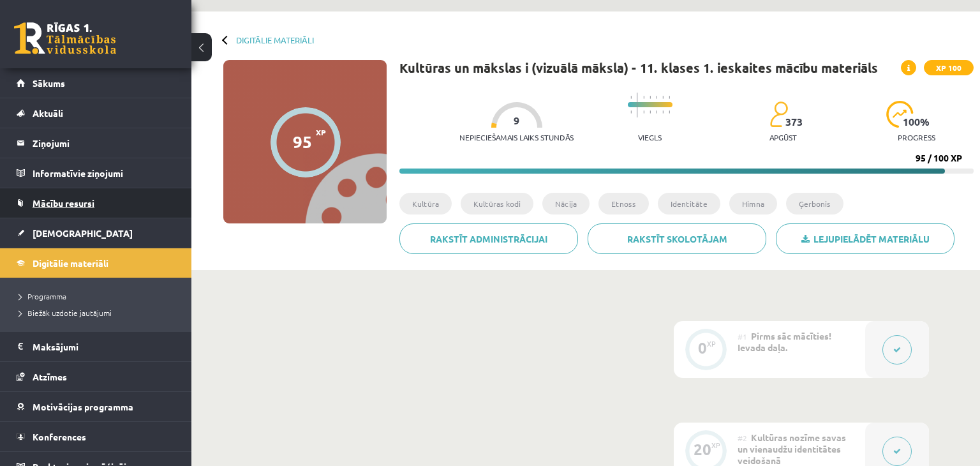
click at [87, 201] on span "Mācību resursi" at bounding box center [64, 202] width 62 height 11
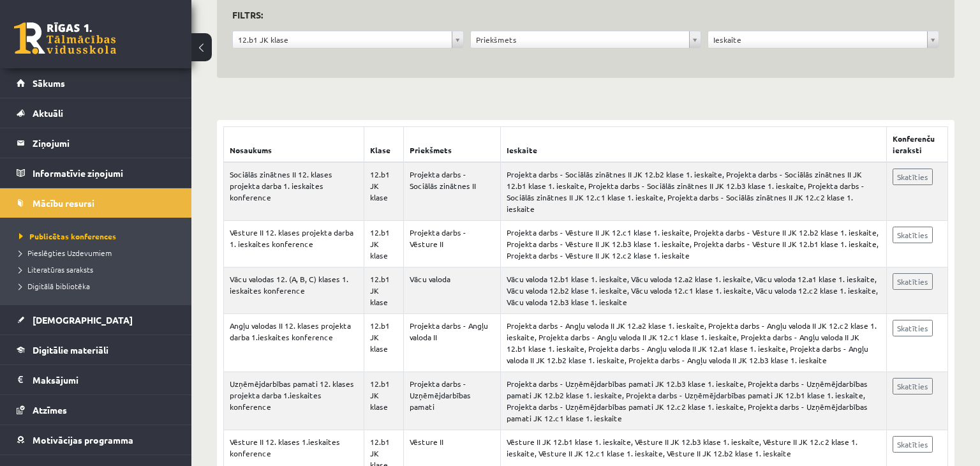
scroll to position [114, 0]
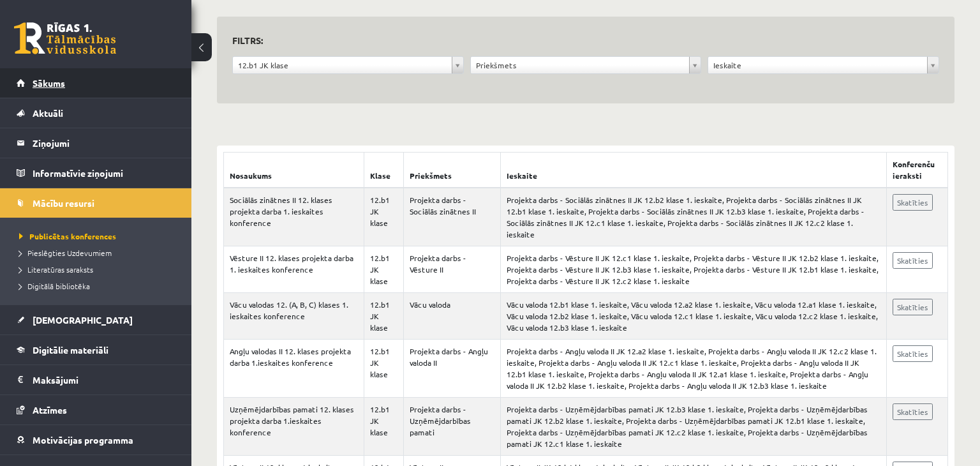
click at [71, 82] on link "Sākums" at bounding box center [96, 82] width 159 height 29
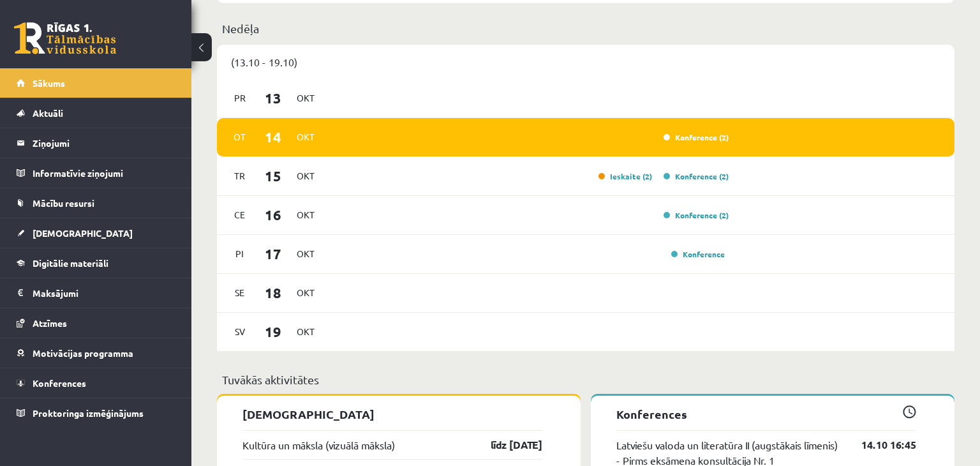
scroll to position [793, 0]
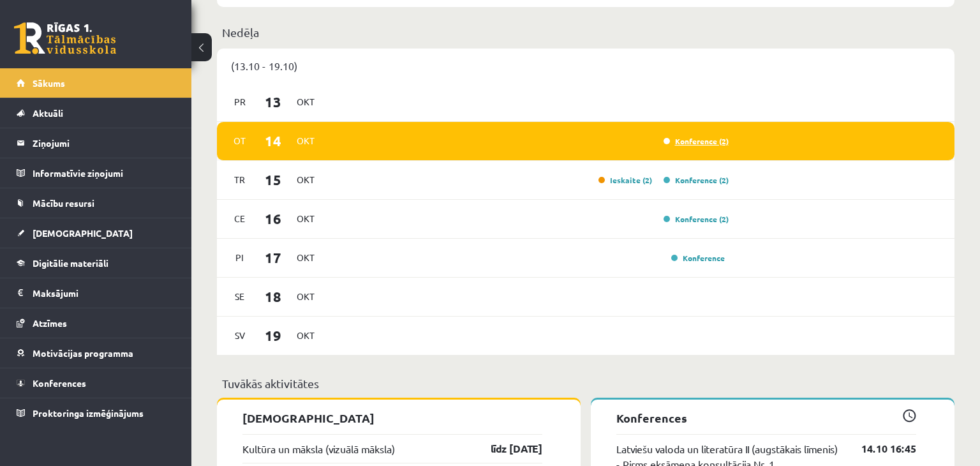
click at [712, 138] on link "Konference (2)" at bounding box center [696, 141] width 65 height 10
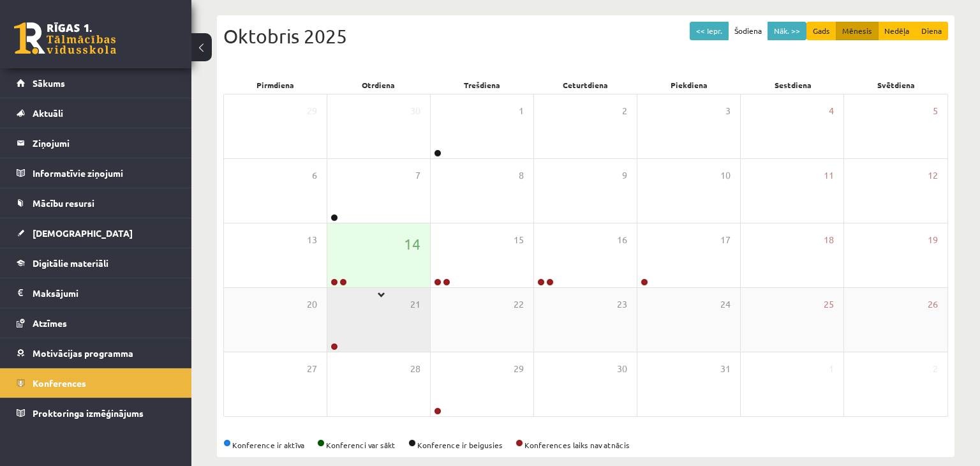
scroll to position [143, 0]
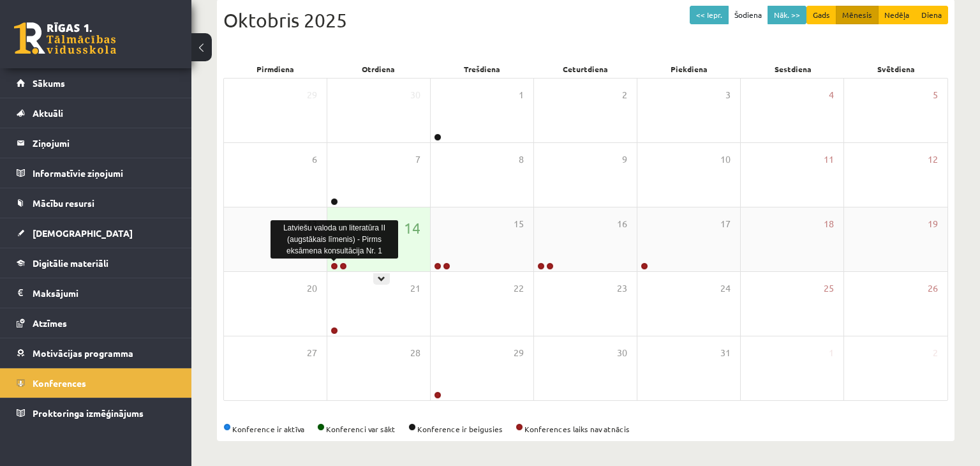
click at [336, 264] on link at bounding box center [335, 266] width 8 height 8
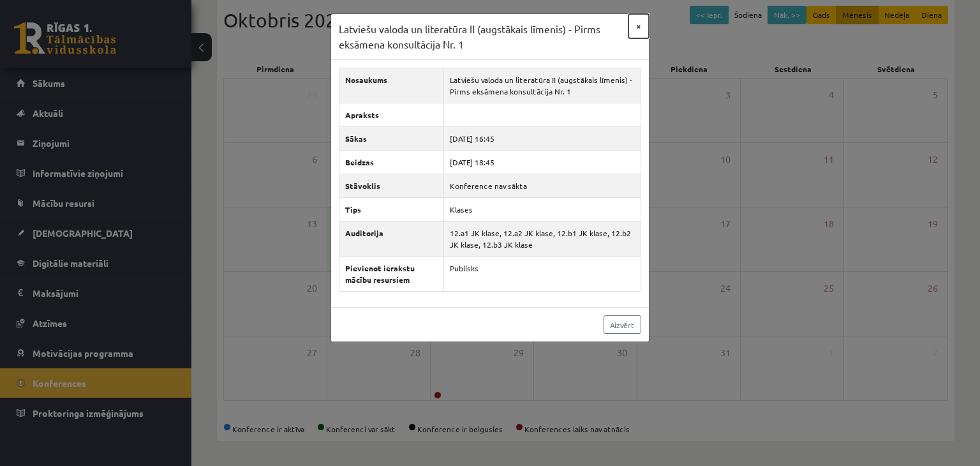
click at [643, 26] on button "×" at bounding box center [639, 26] width 20 height 24
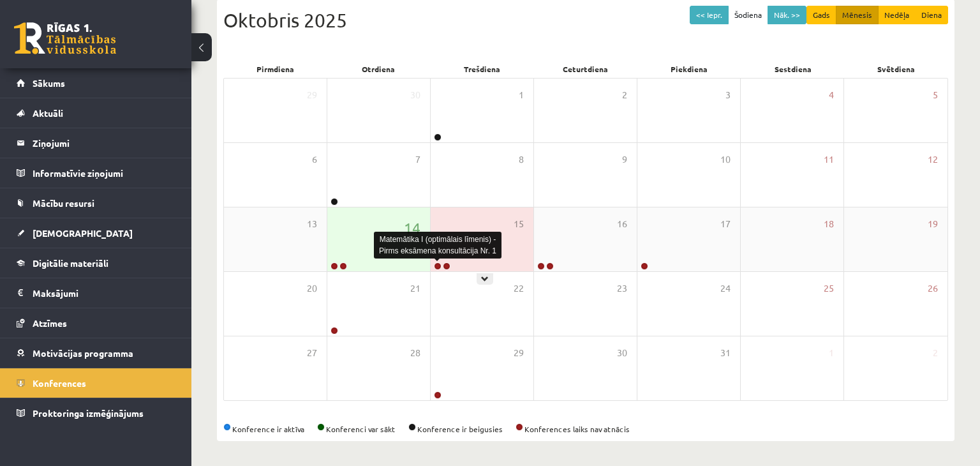
click at [437, 264] on link at bounding box center [438, 266] width 8 height 8
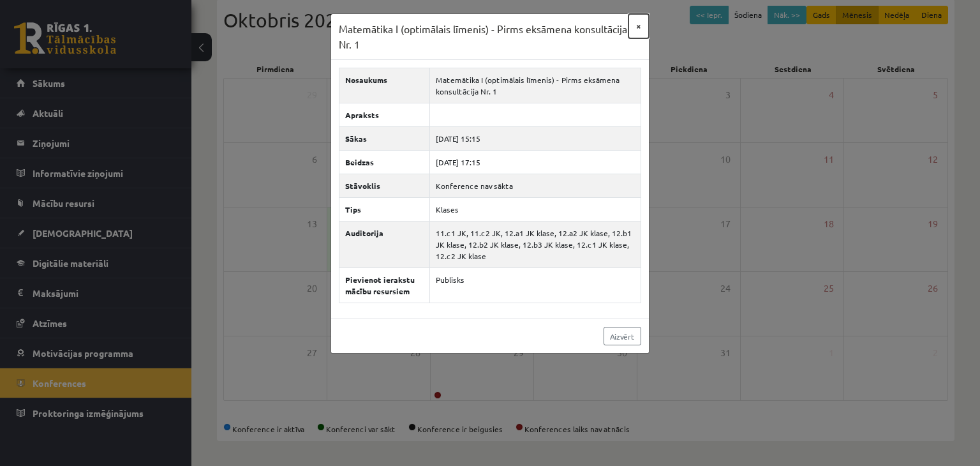
click at [642, 27] on button "×" at bounding box center [639, 26] width 20 height 24
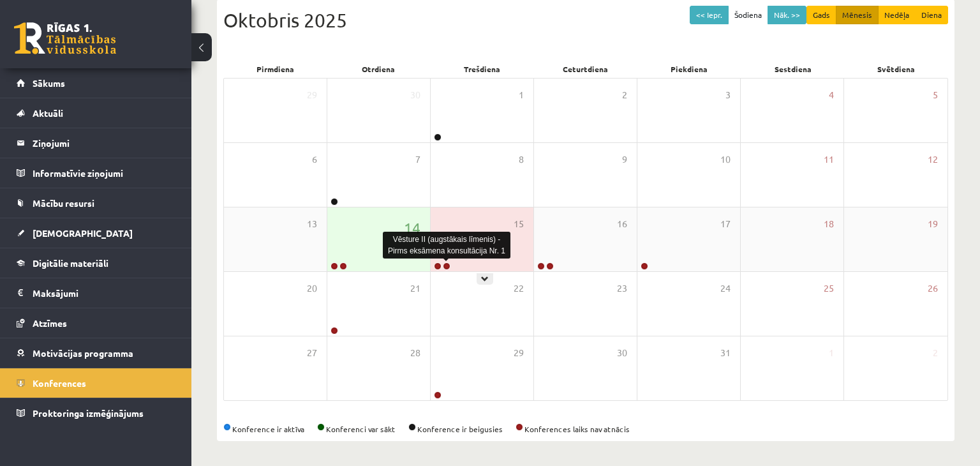
click at [448, 264] on link at bounding box center [447, 266] width 8 height 8
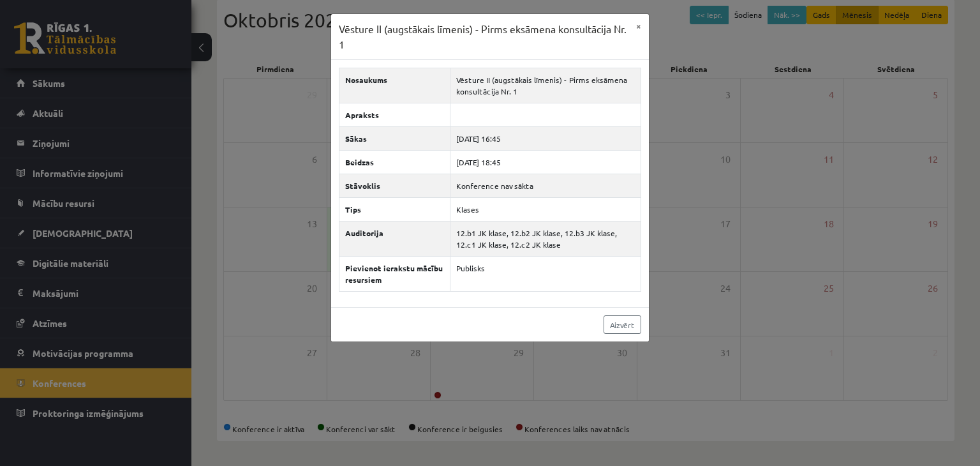
click at [730, 242] on div "Vēsture II (augstākais līmenis) - Pirms eksāmena konsultācija Nr. 1 × Nosaukums…" at bounding box center [490, 233] width 980 height 466
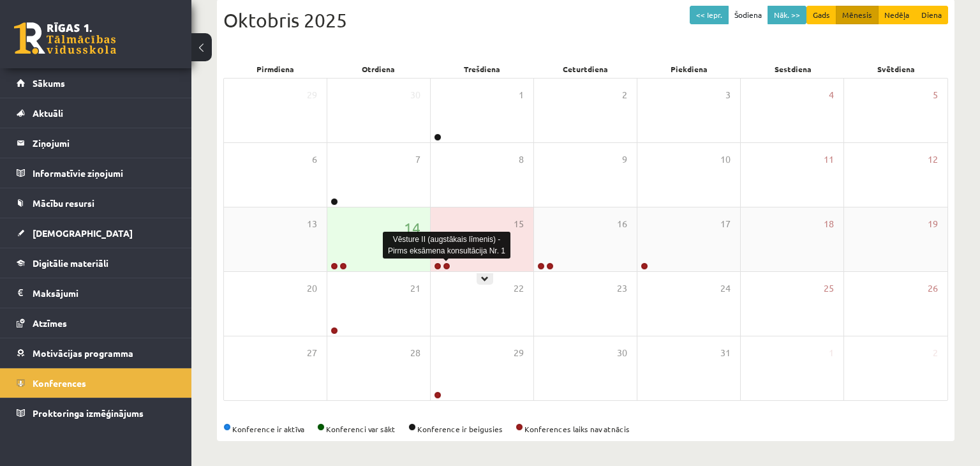
click at [446, 264] on link at bounding box center [447, 266] width 8 height 8
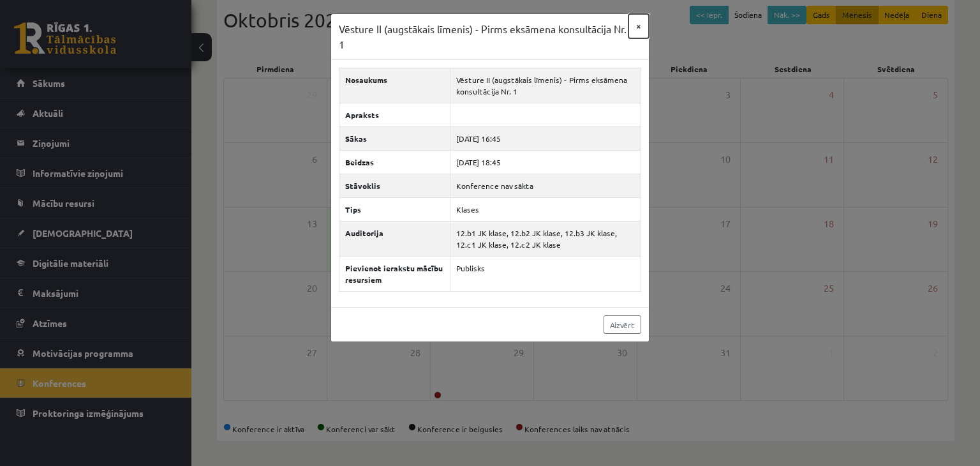
click at [642, 22] on button "×" at bounding box center [639, 26] width 20 height 24
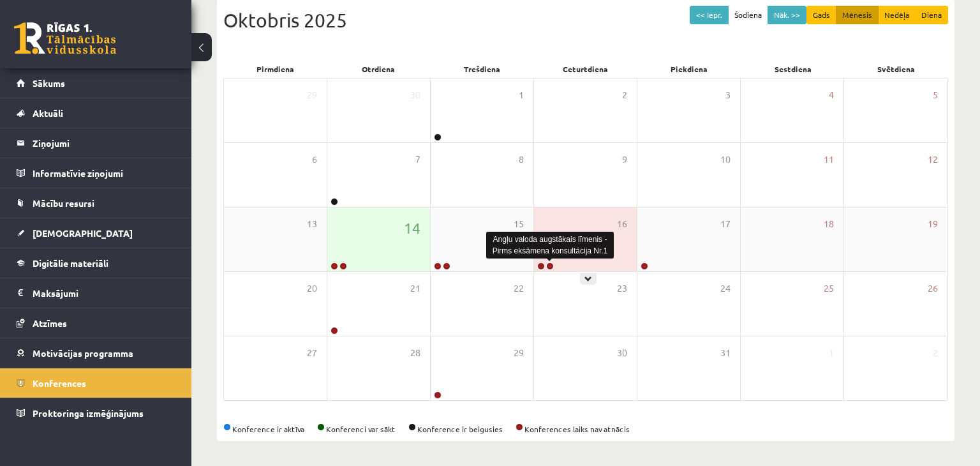
click at [552, 264] on link at bounding box center [550, 266] width 8 height 8
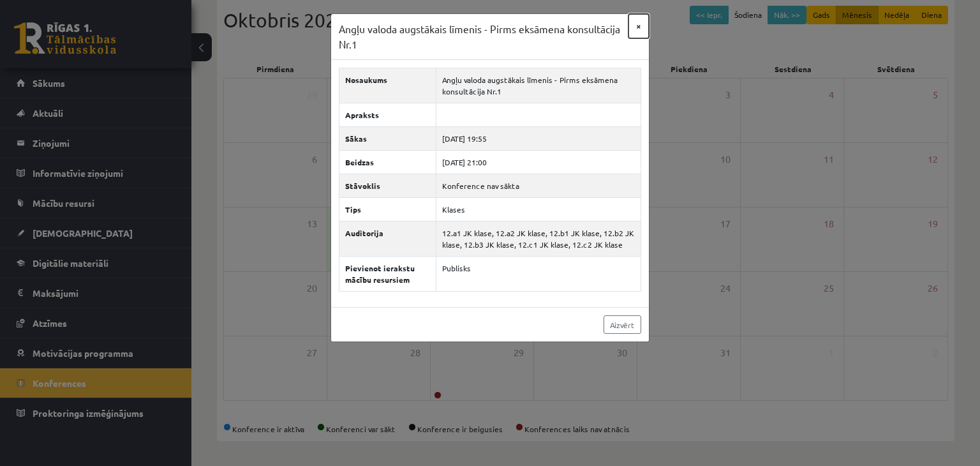
click at [637, 21] on button "×" at bounding box center [639, 26] width 20 height 24
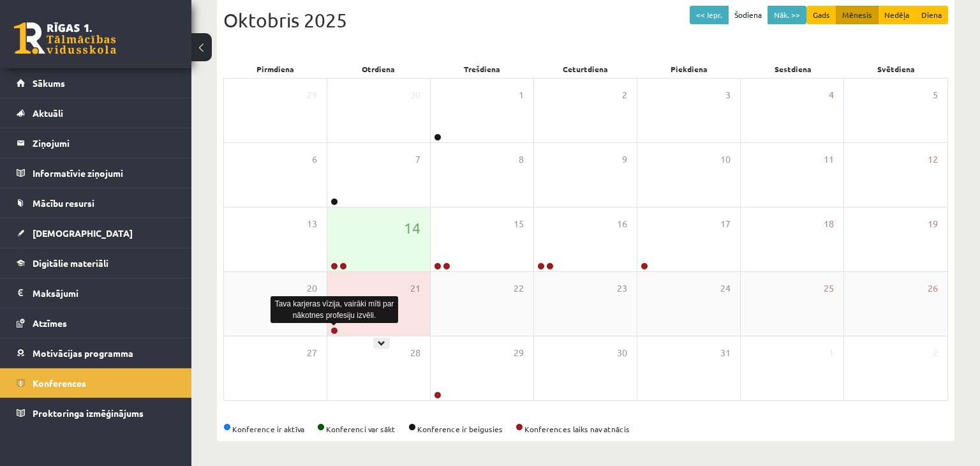
click at [331, 331] on link at bounding box center [335, 331] width 8 height 8
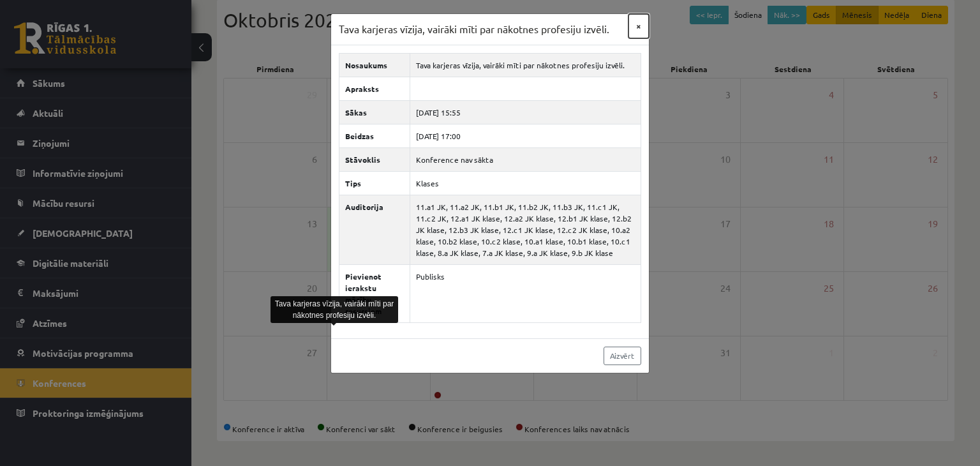
click at [638, 27] on button "×" at bounding box center [639, 26] width 20 height 24
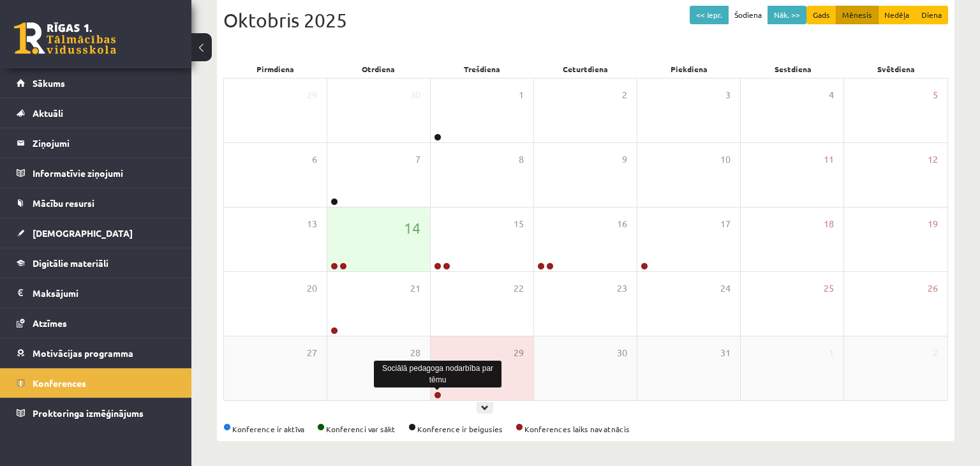
click at [437, 391] on link at bounding box center [438, 395] width 8 height 8
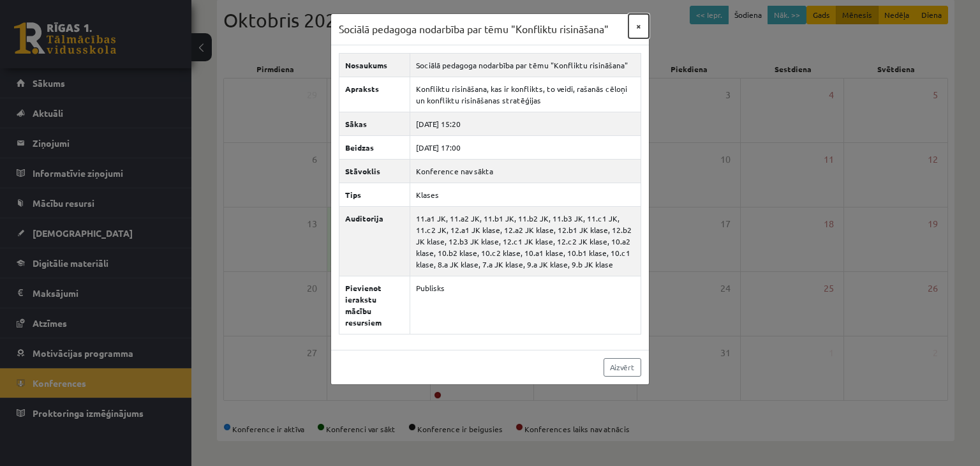
click at [638, 31] on button "×" at bounding box center [639, 26] width 20 height 24
